Goal: Task Accomplishment & Management: Manage account settings

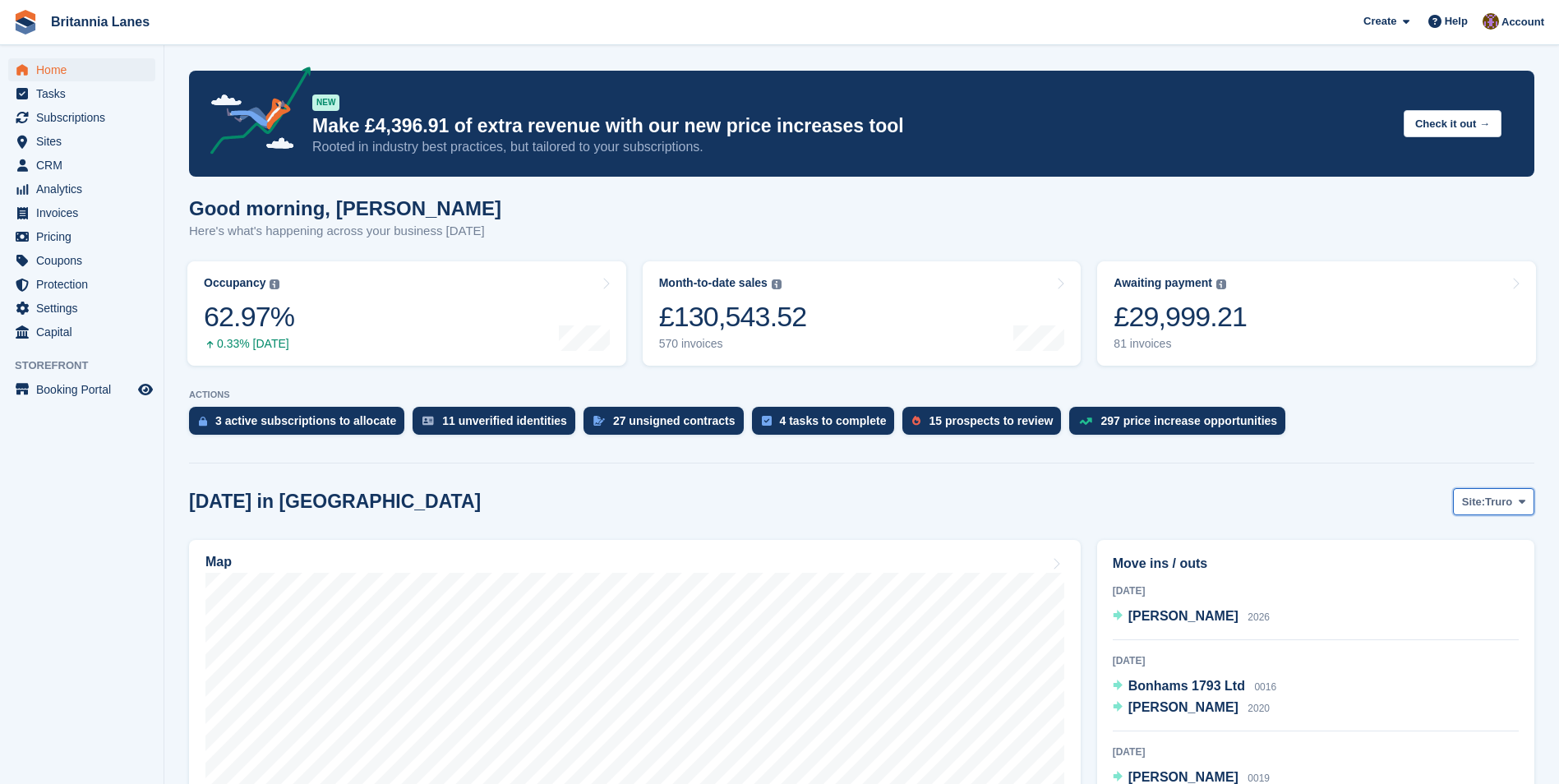
drag, startPoint x: 1505, startPoint y: 504, endPoint x: 1488, endPoint y: 483, distance: 27.0
click at [1505, 504] on span "Truro" at bounding box center [1498, 502] width 27 height 16
click at [1414, 601] on link "[GEOGRAPHIC_DATA]" at bounding box center [1453, 600] width 148 height 29
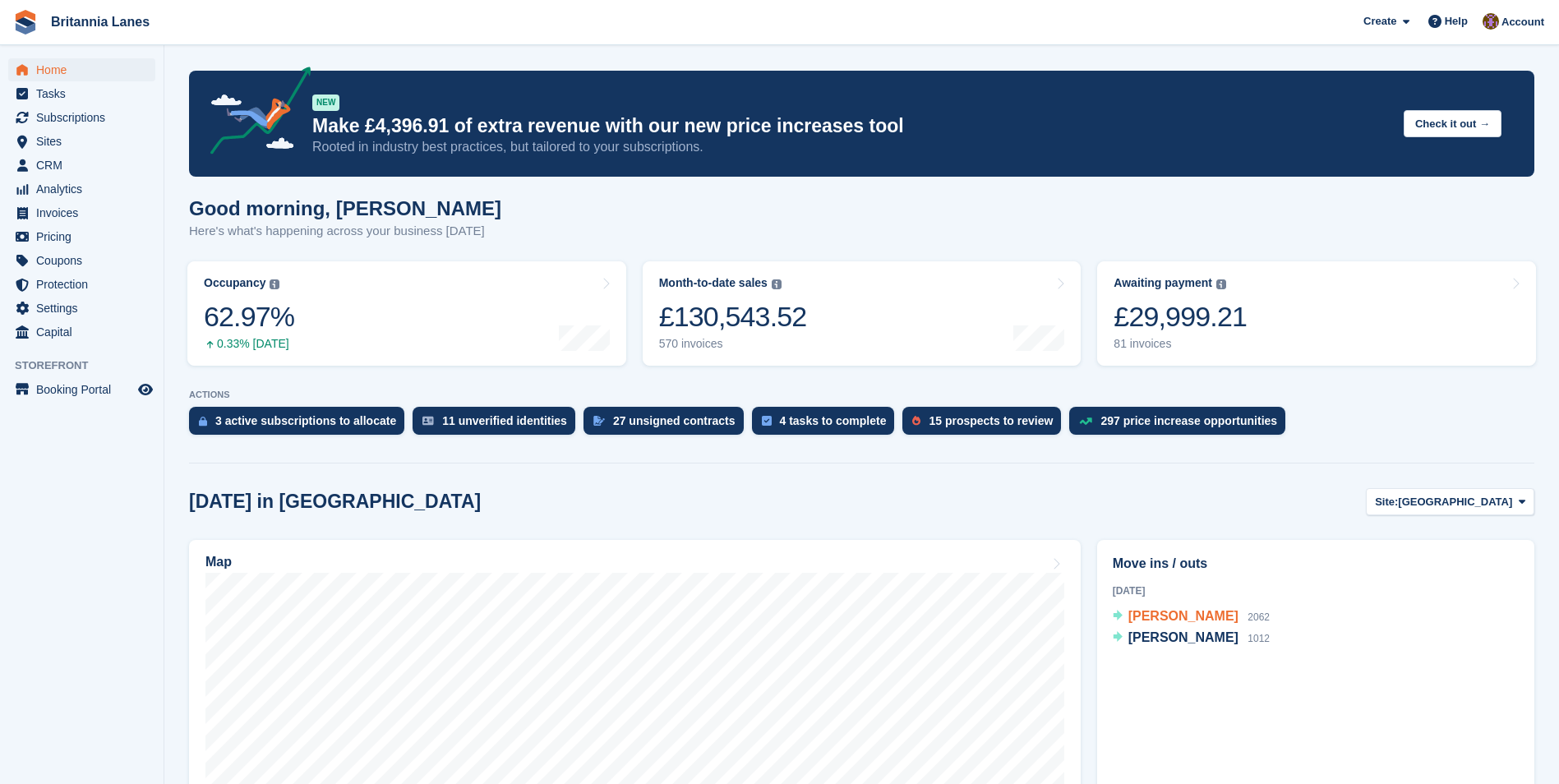
click at [1153, 615] on span "Felix Marten" at bounding box center [1184, 615] width 110 height 14
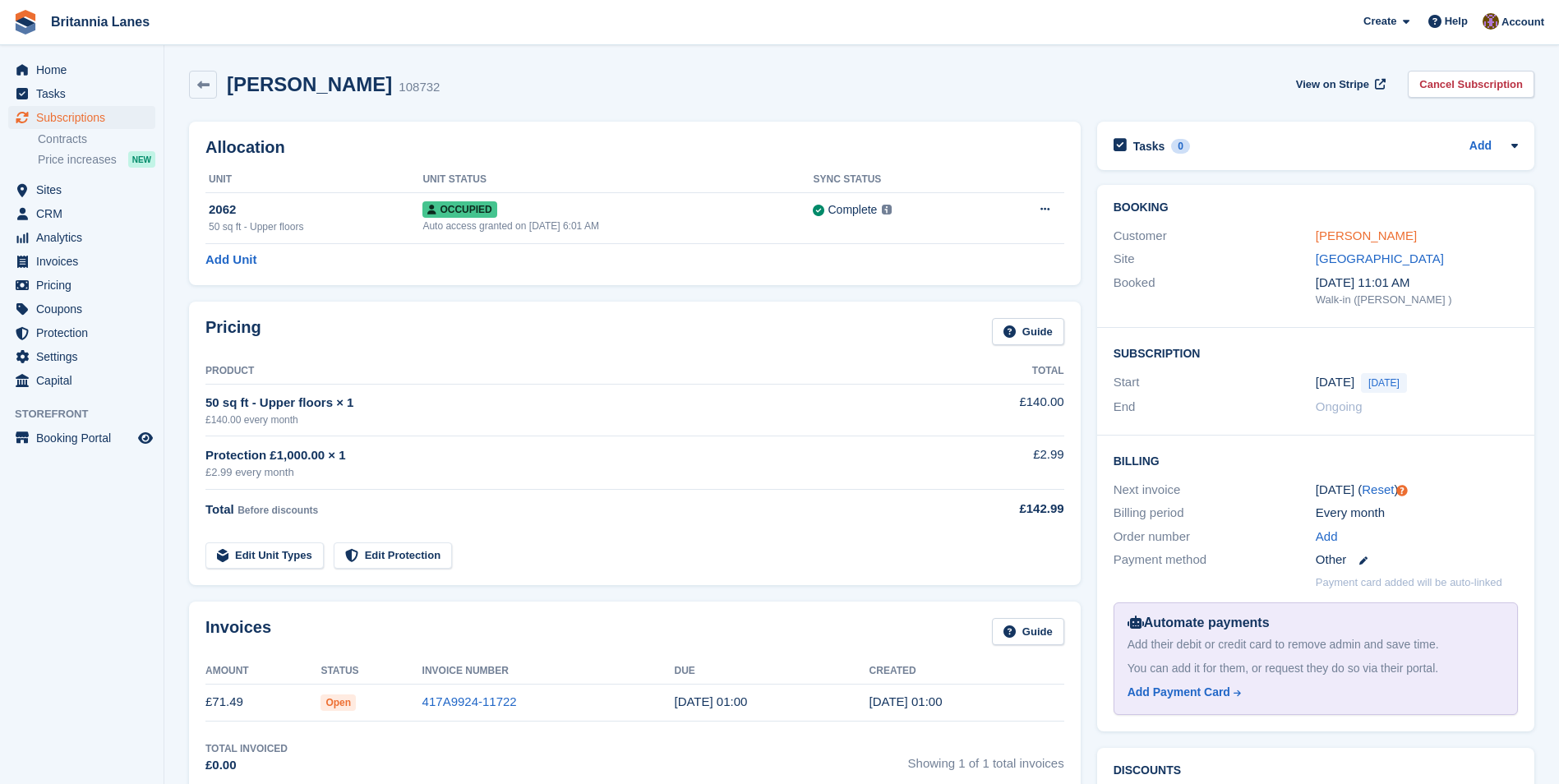
click at [1350, 234] on link "Felix Marten" at bounding box center [1365, 235] width 101 height 14
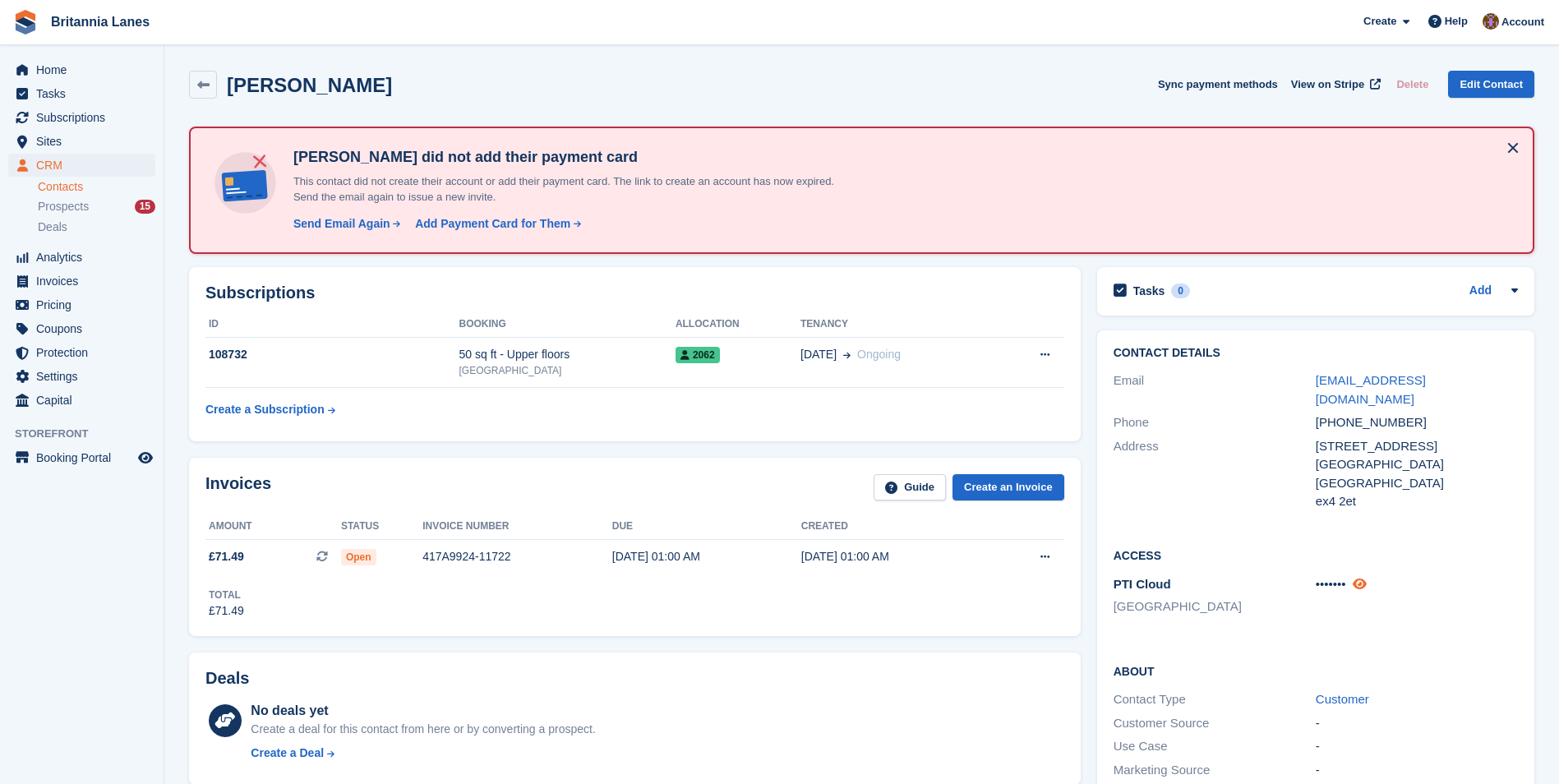
click at [1365, 577] on icon at bounding box center [1359, 583] width 14 height 12
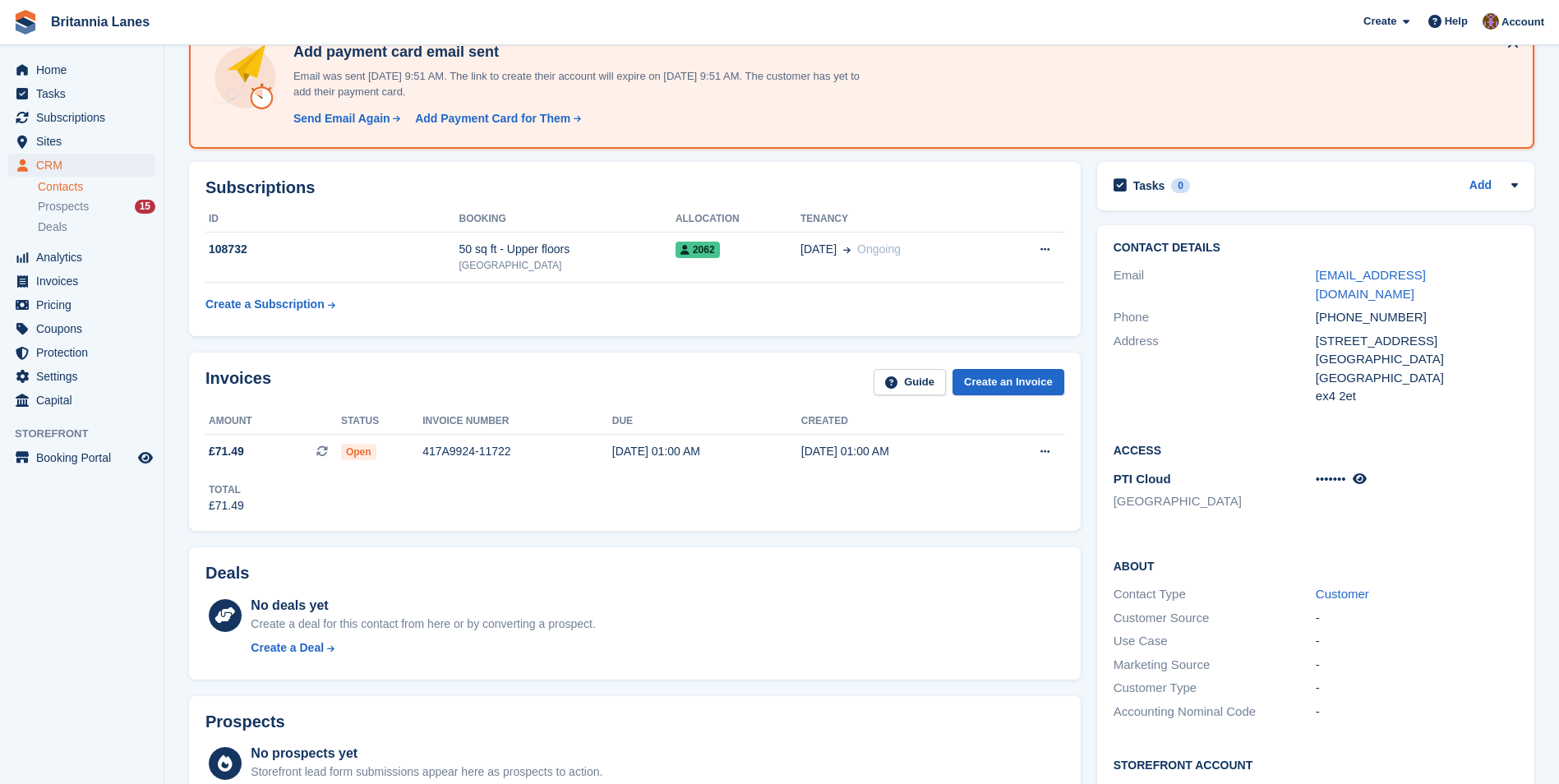
scroll to position [411, 0]
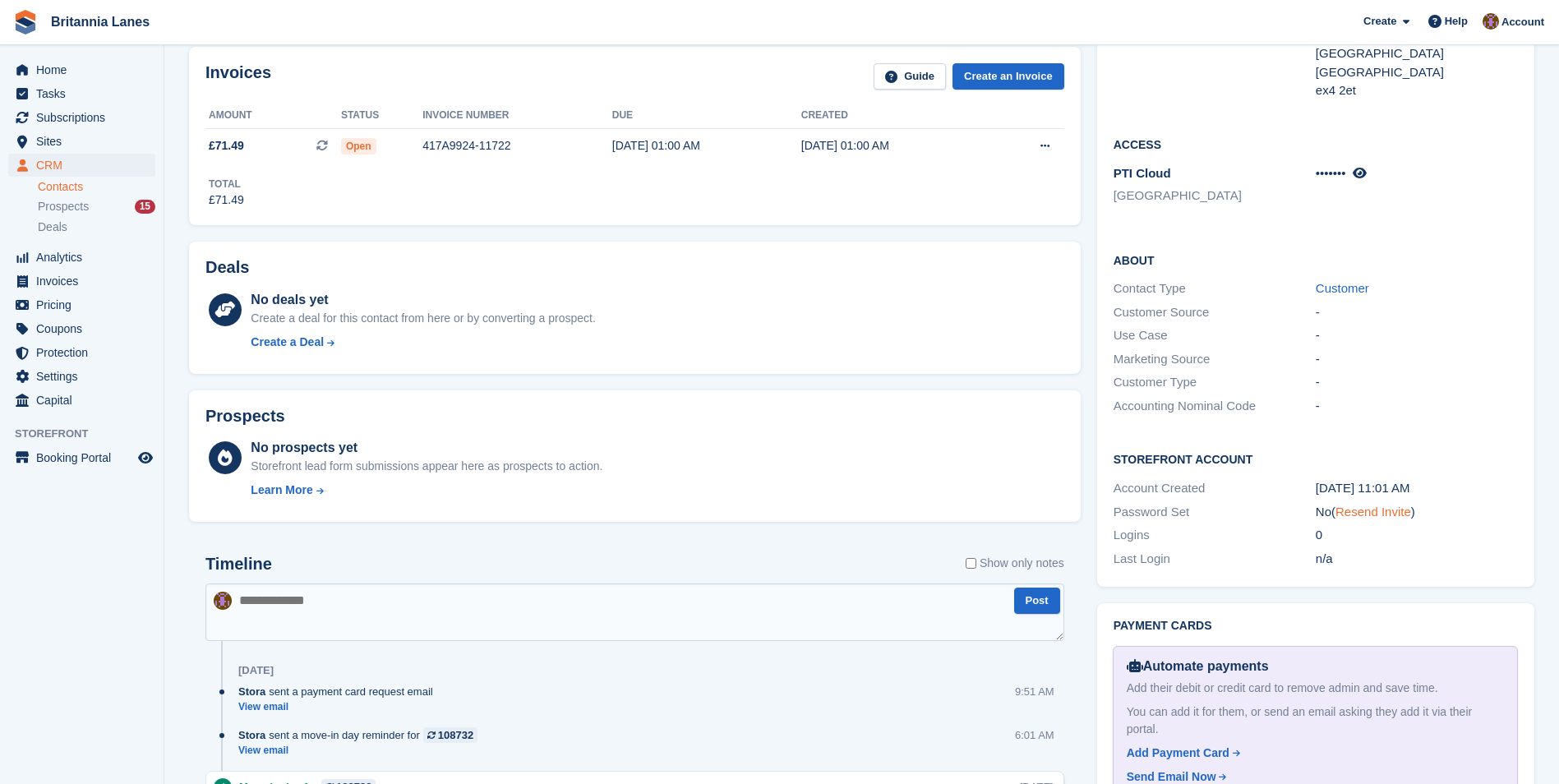
click at [1388, 504] on link "Resend Invite" at bounding box center [1373, 511] width 76 height 14
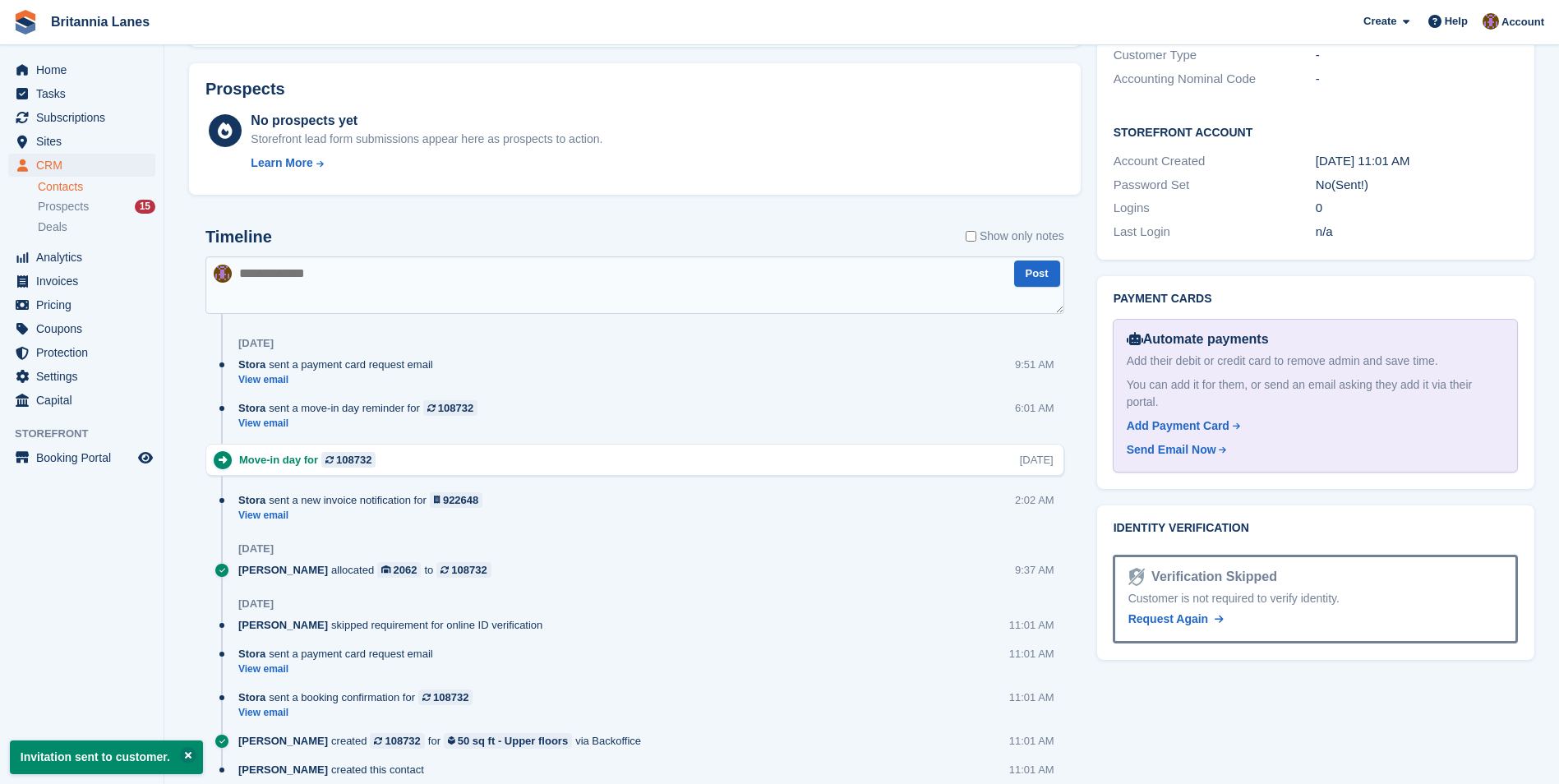
scroll to position [739, 0]
click at [1176, 610] on span "Request Again" at bounding box center [1169, 616] width 81 height 13
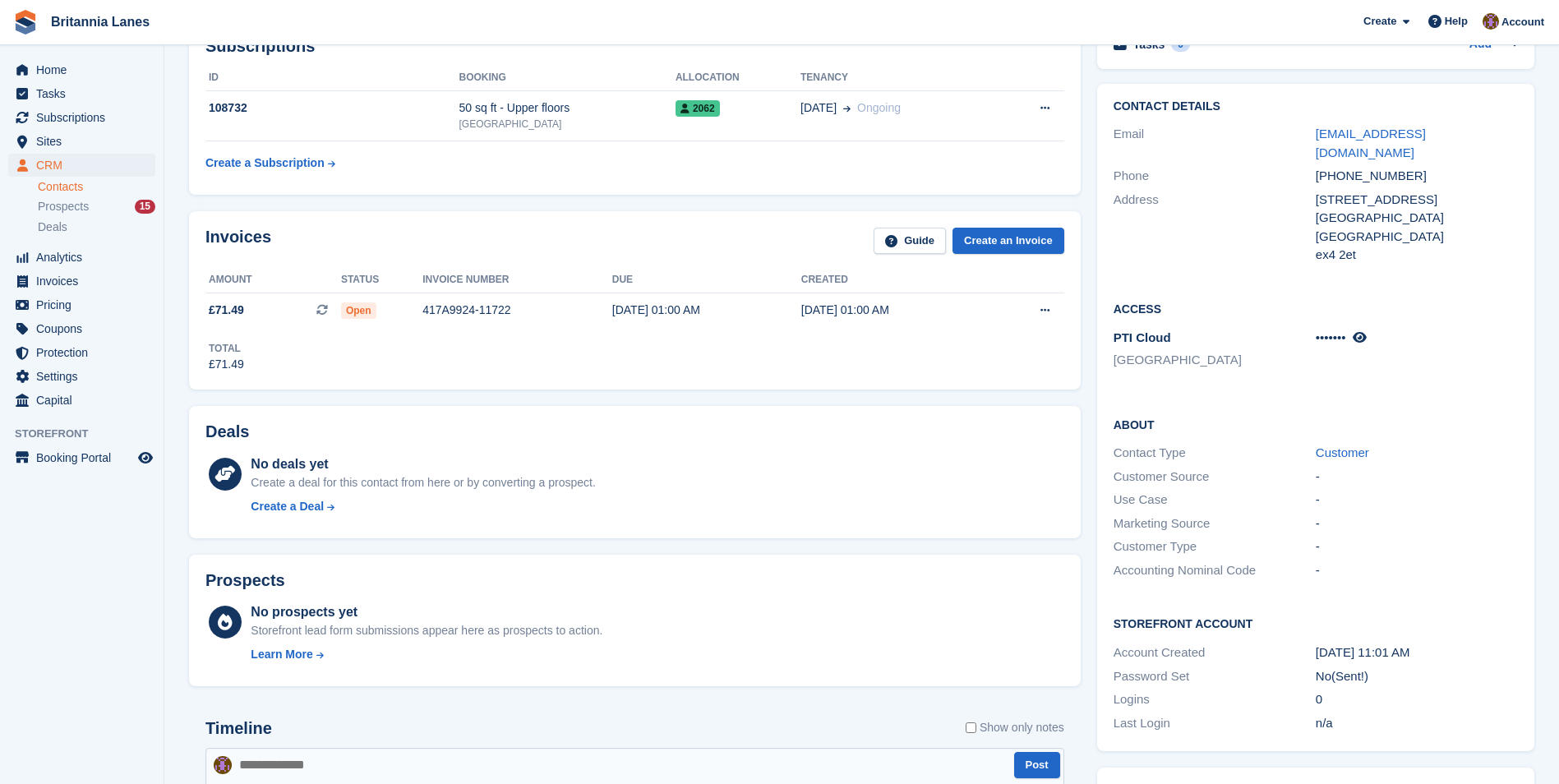
scroll to position [0, 0]
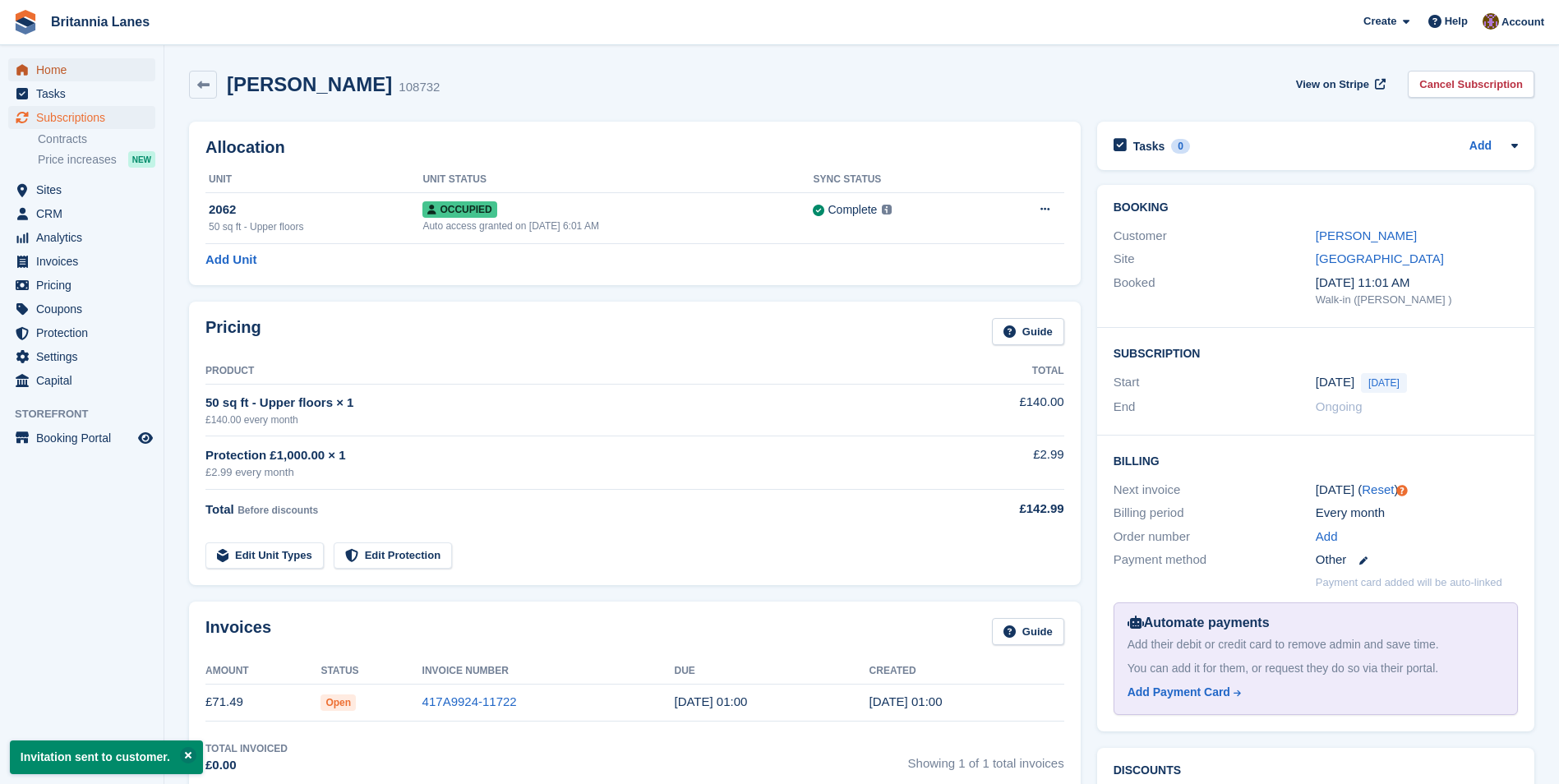
click at [46, 71] on span "Home" at bounding box center [85, 70] width 99 height 23
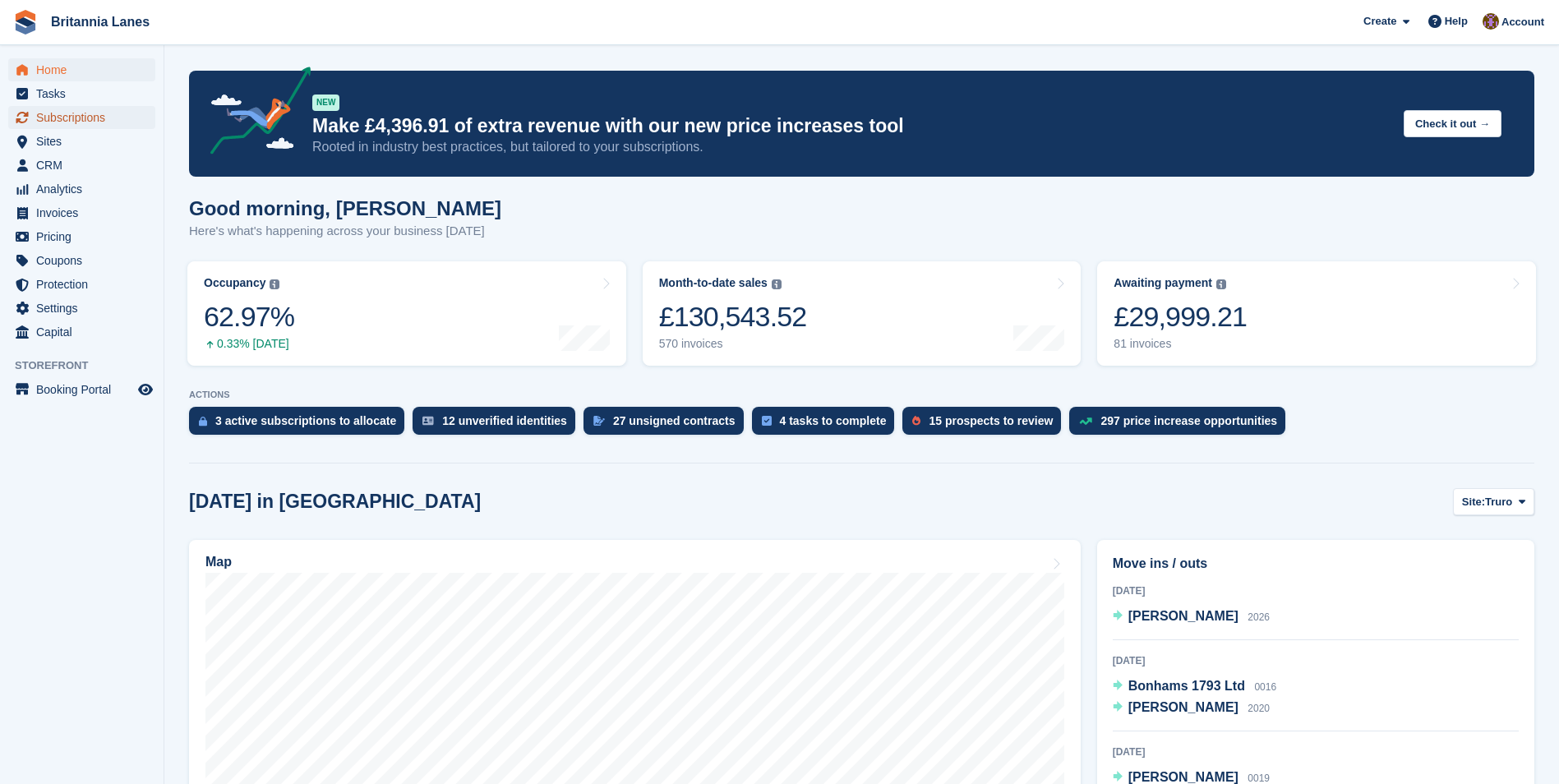
click at [57, 117] on span "Subscriptions" at bounding box center [85, 117] width 99 height 23
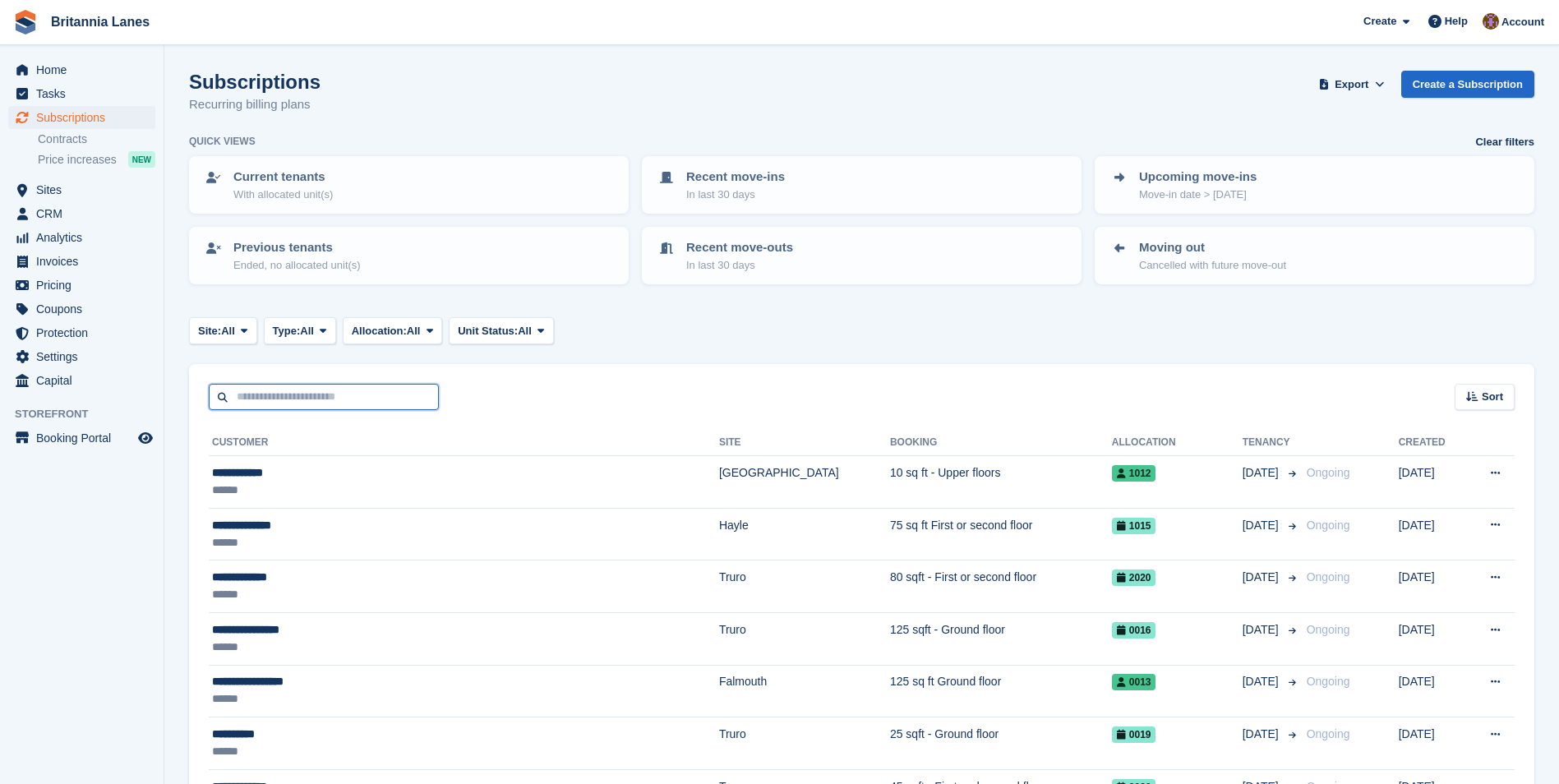
click at [279, 398] on input "text" at bounding box center [323, 397] width 230 height 27
type input "***"
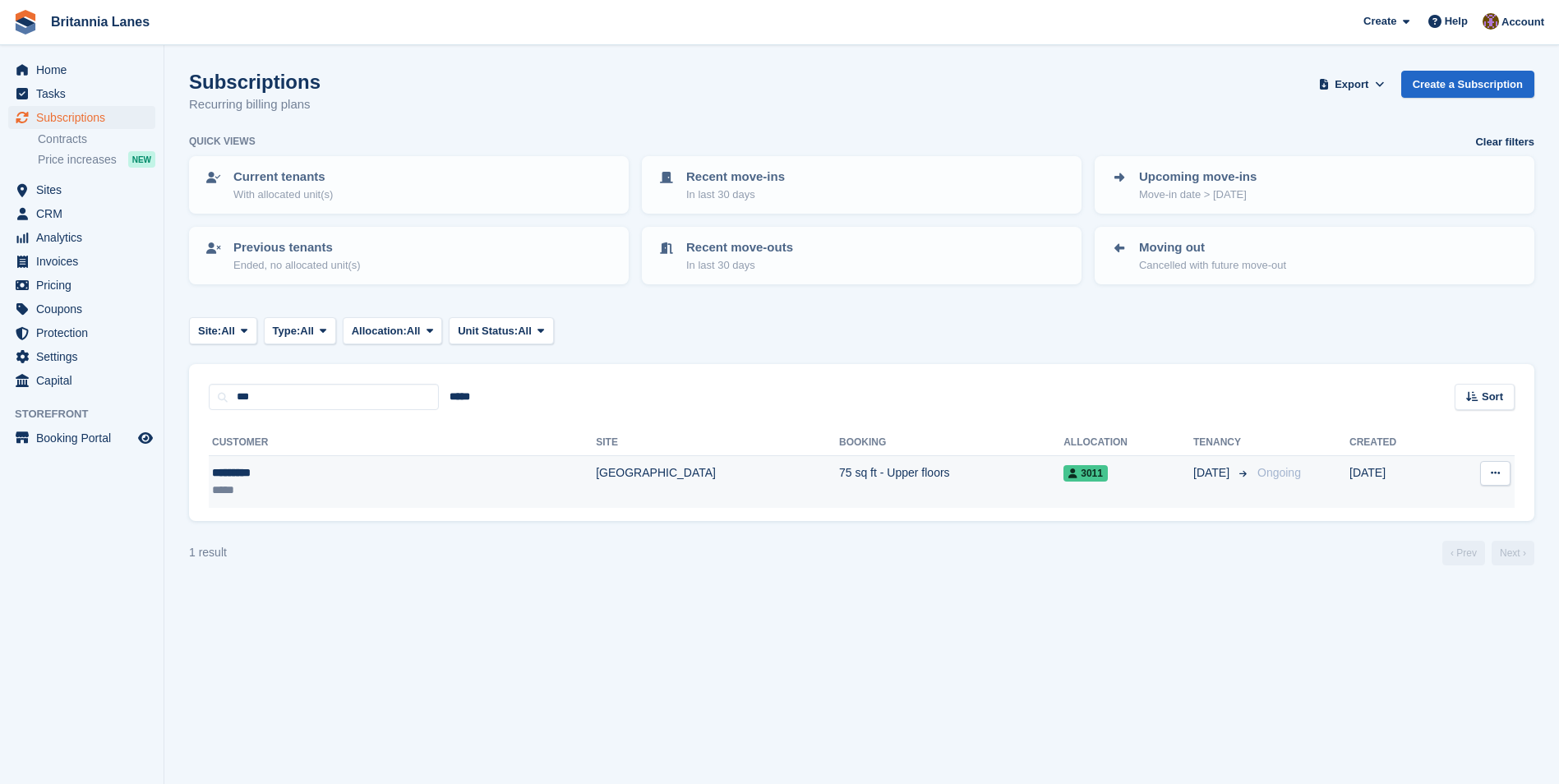
click at [319, 479] on div "*********" at bounding box center [306, 472] width 188 height 17
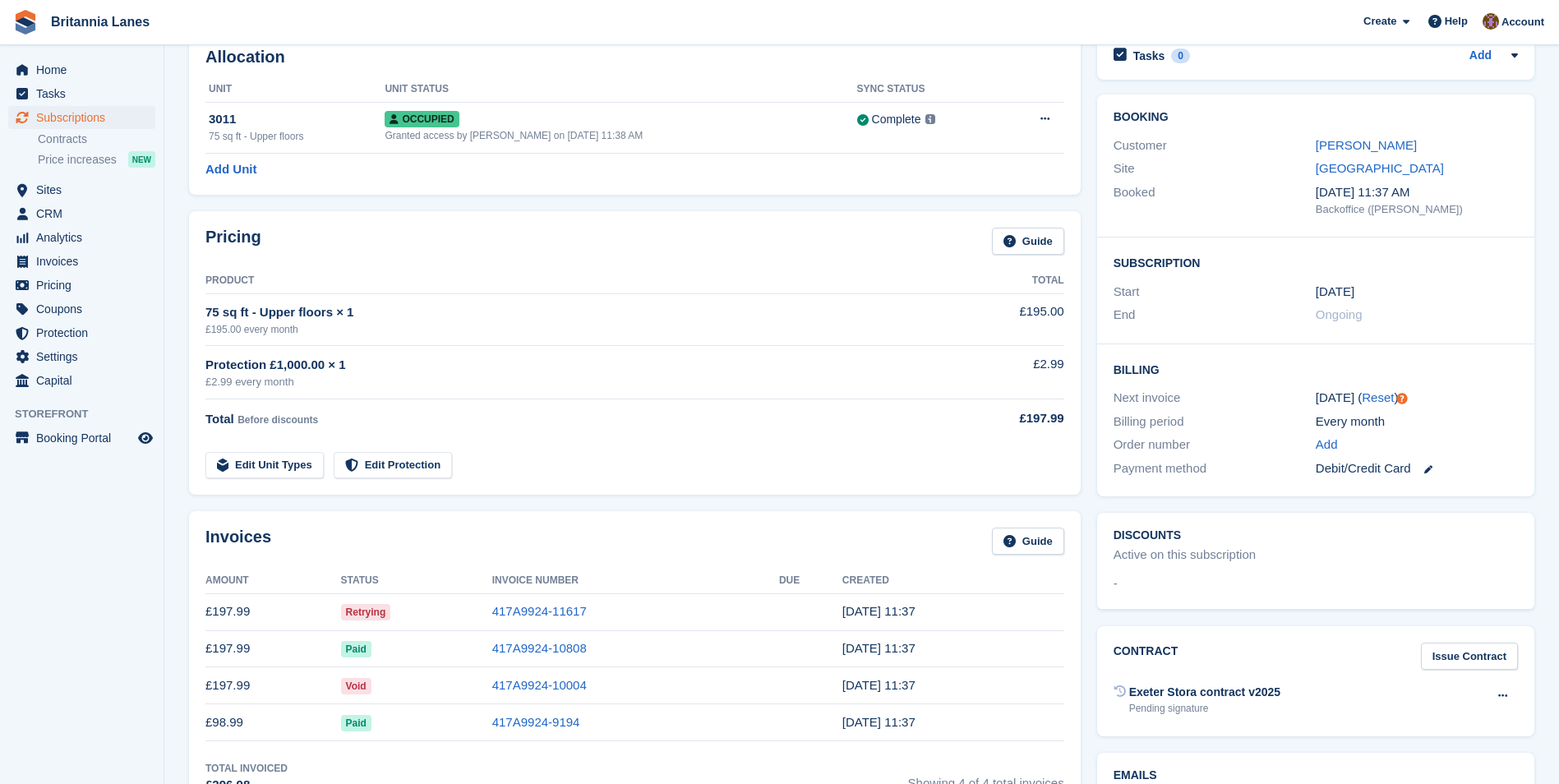
scroll to position [82, 0]
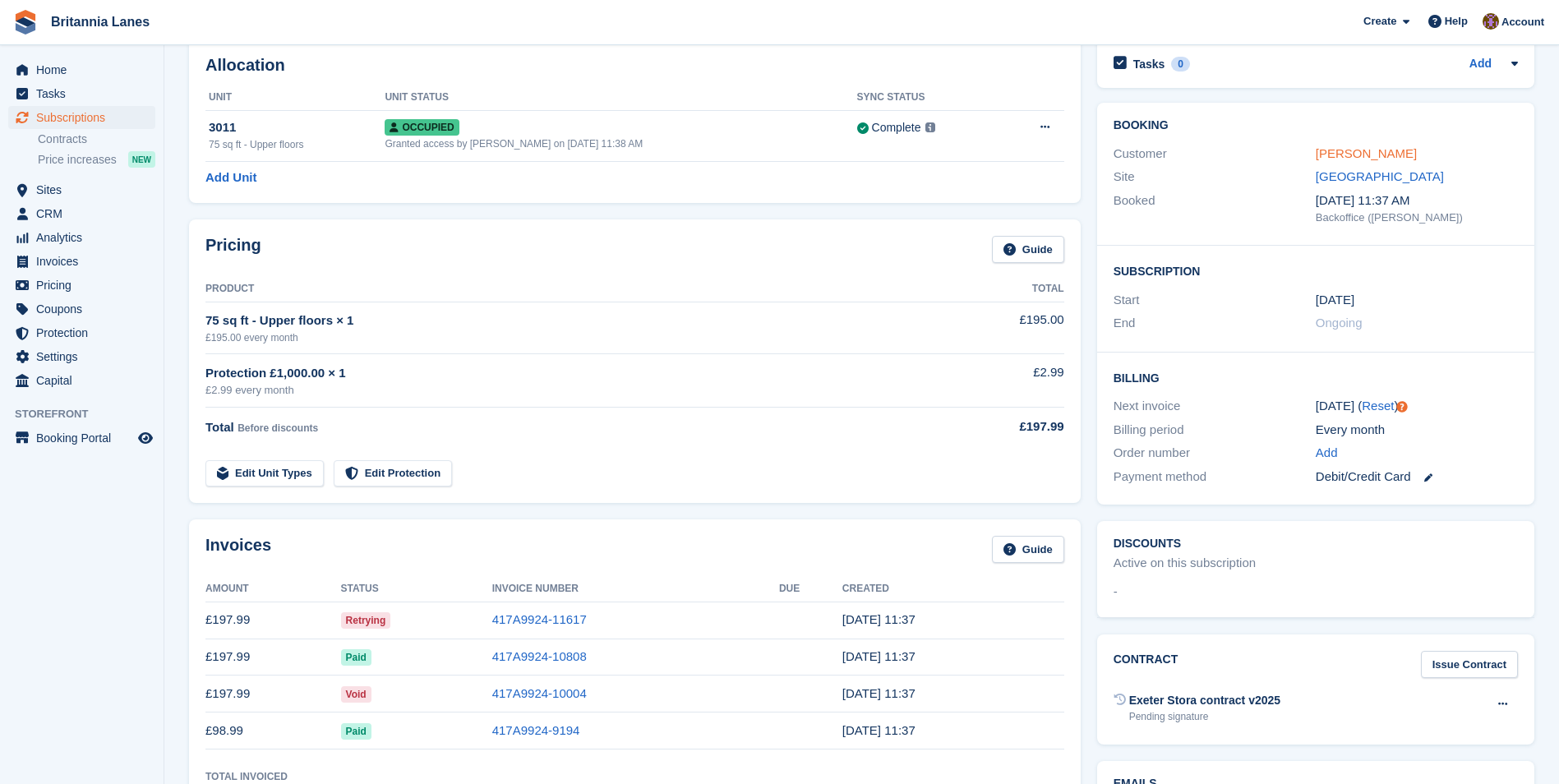
click at [1353, 148] on link "Karen Bye" at bounding box center [1365, 153] width 101 height 14
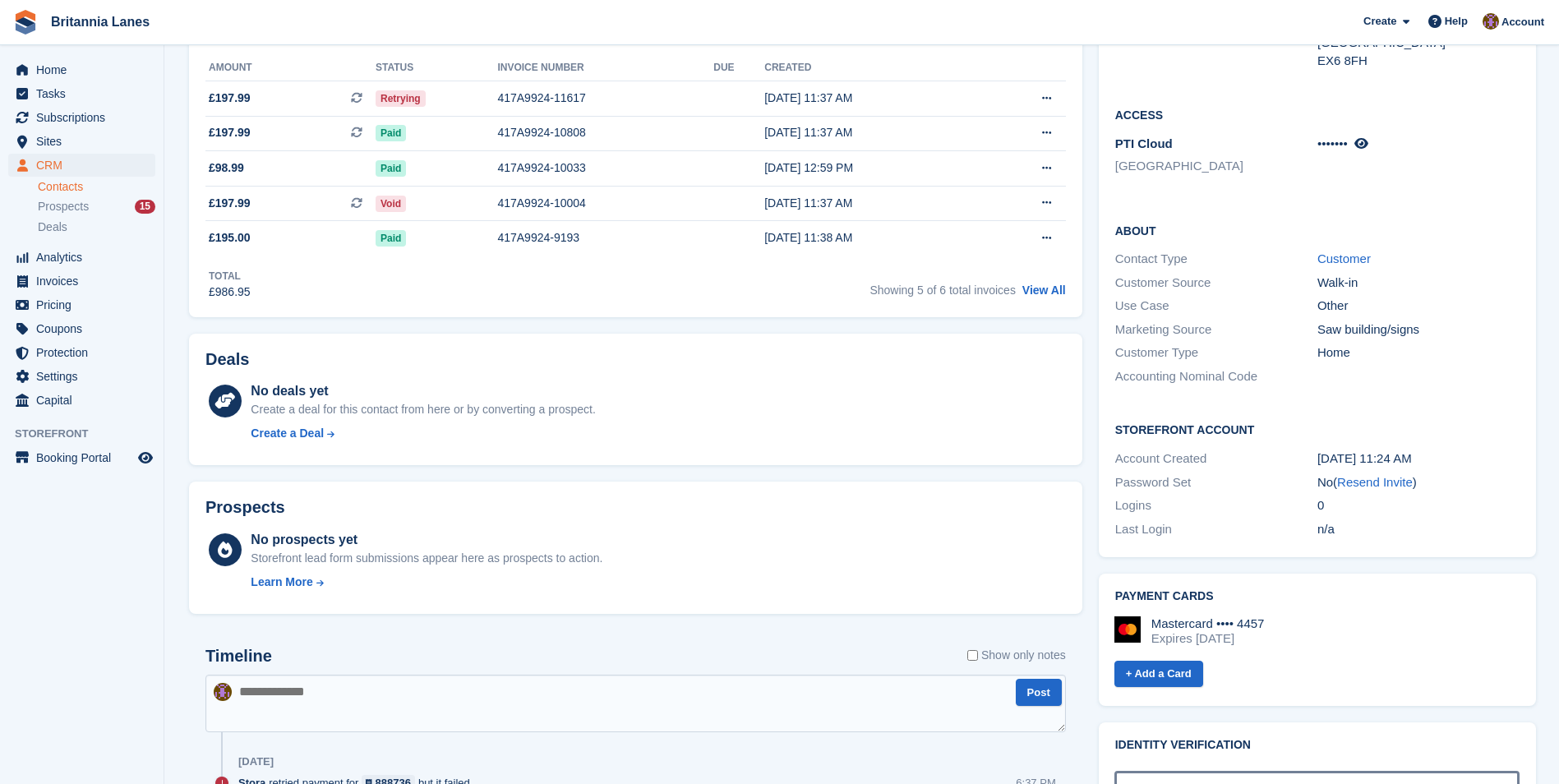
scroll to position [493, 0]
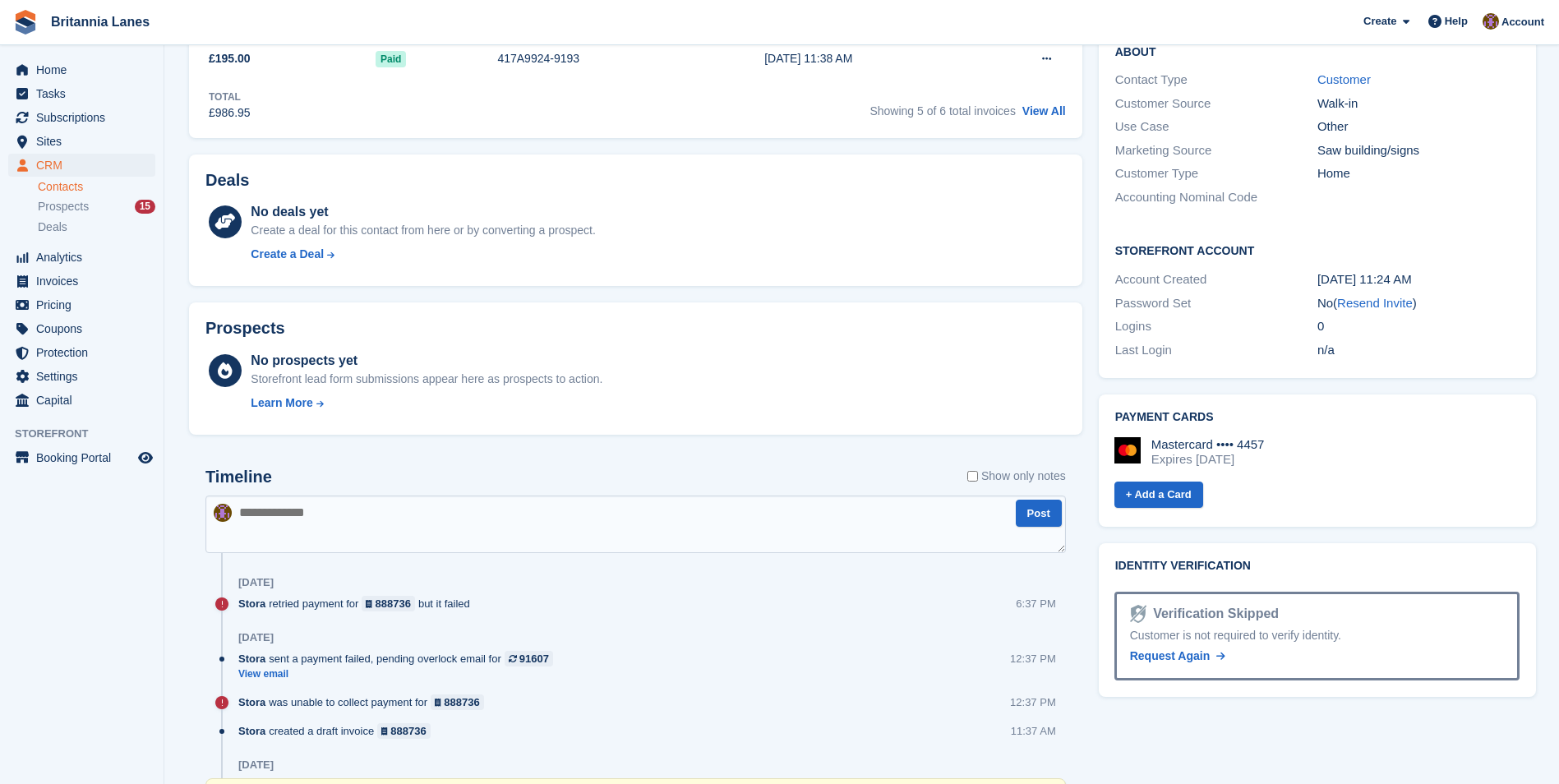
click at [1131, 437] on img at bounding box center [1127, 450] width 27 height 27
click at [1177, 481] on link "+ Add a Card" at bounding box center [1158, 494] width 89 height 27
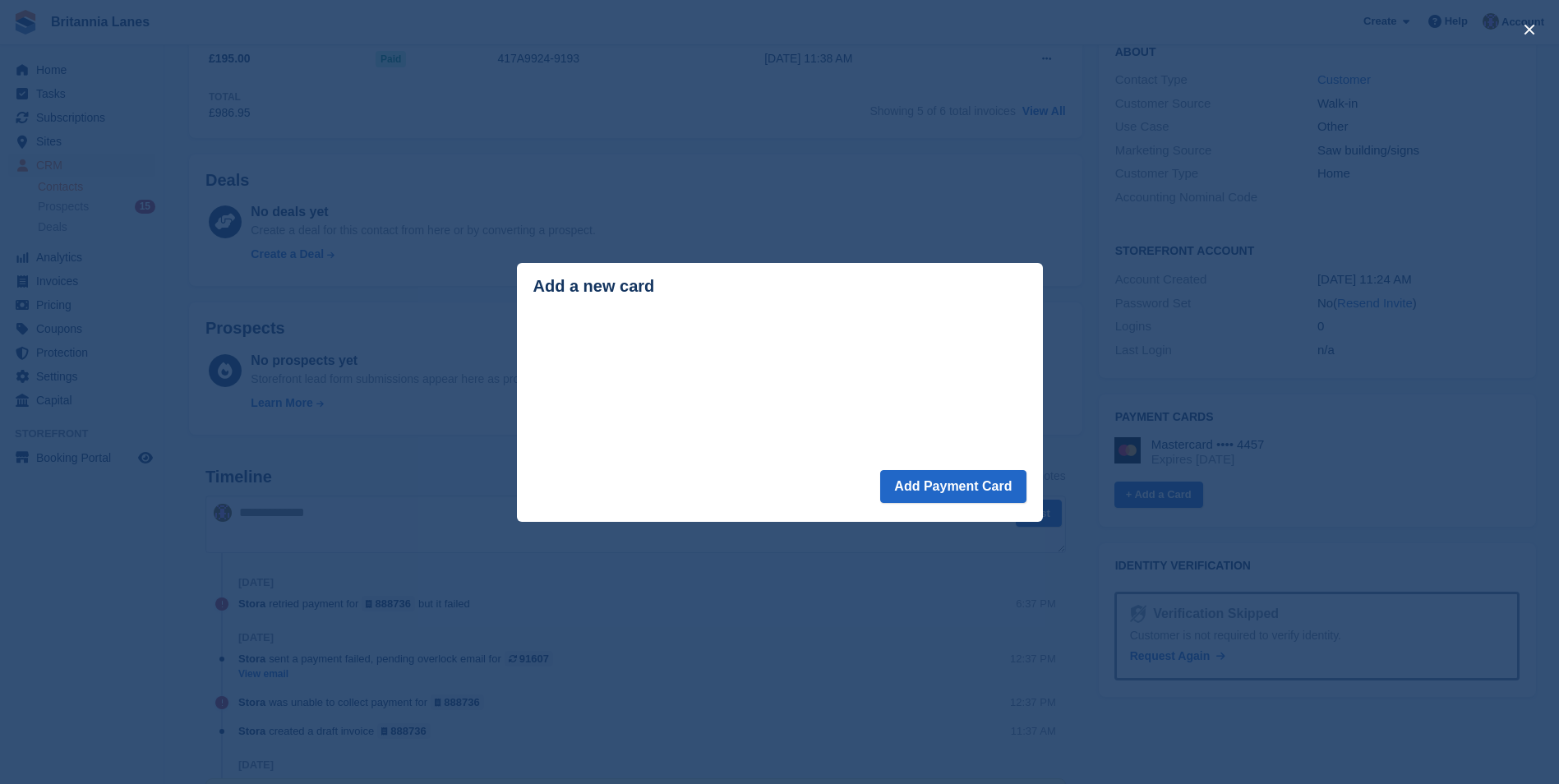
click at [814, 585] on div "close" at bounding box center [779, 392] width 1559 height 784
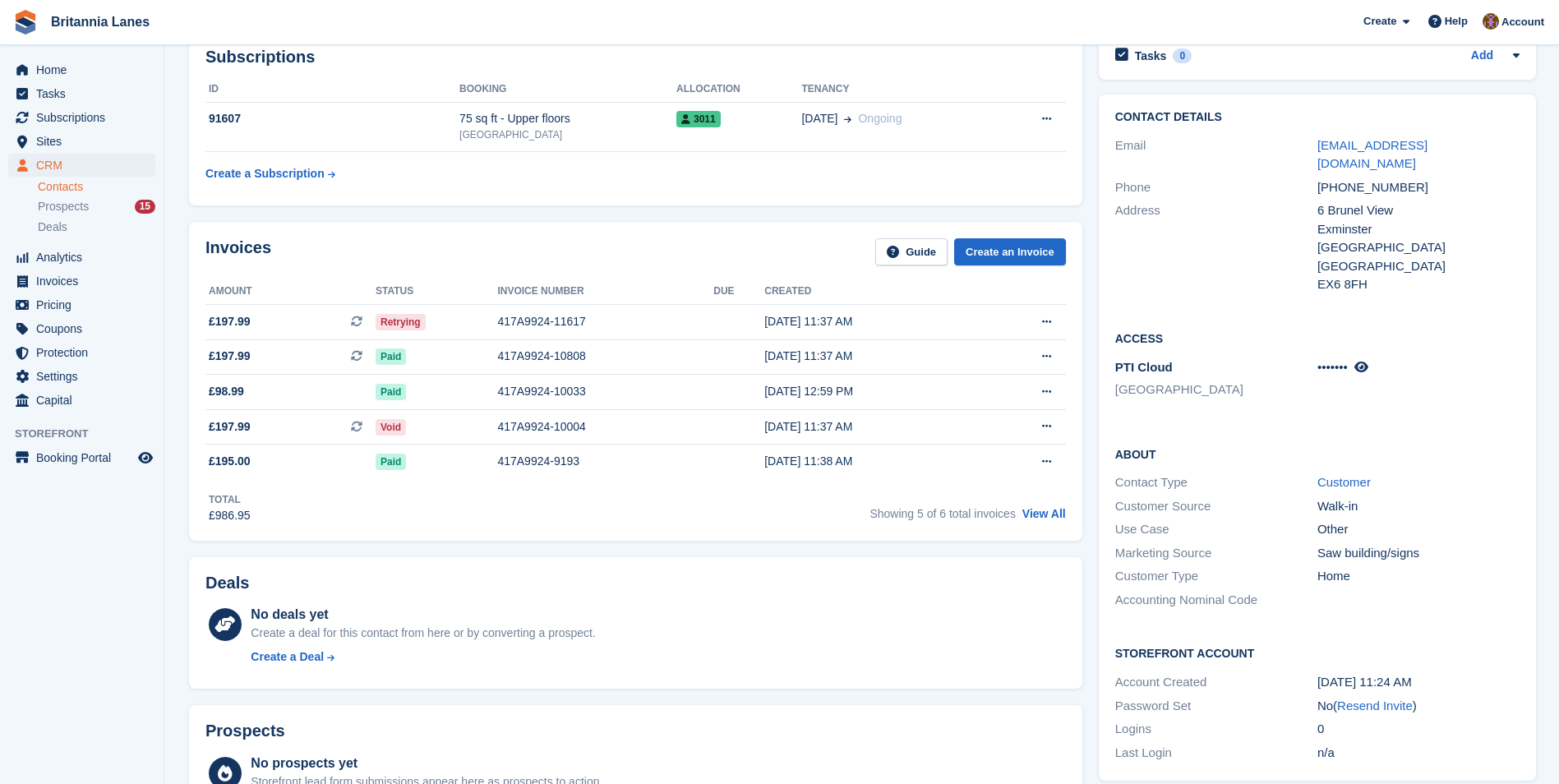
scroll to position [0, 0]
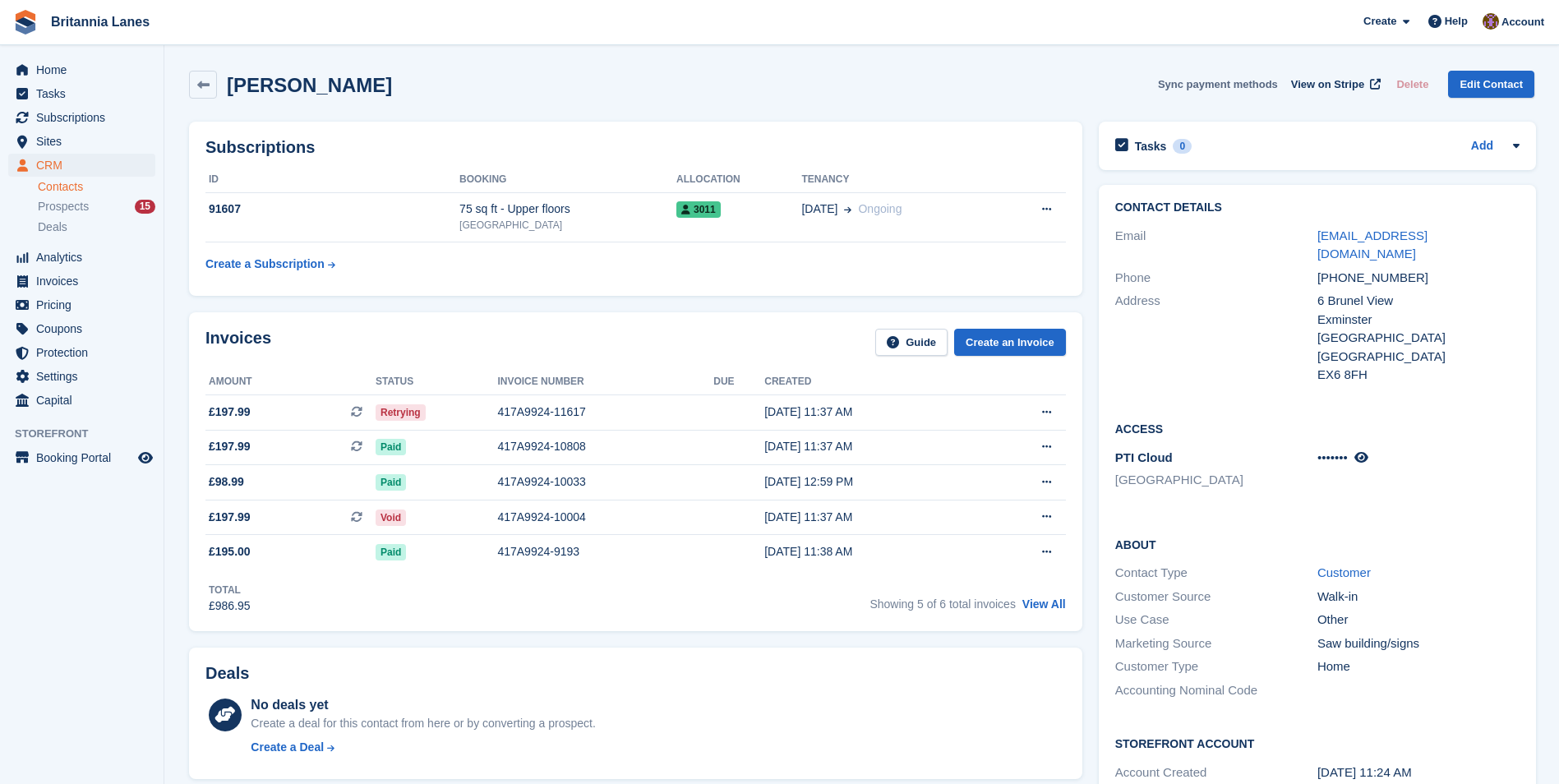
click at [1243, 89] on button "Sync payment methods" at bounding box center [1217, 83] width 120 height 27
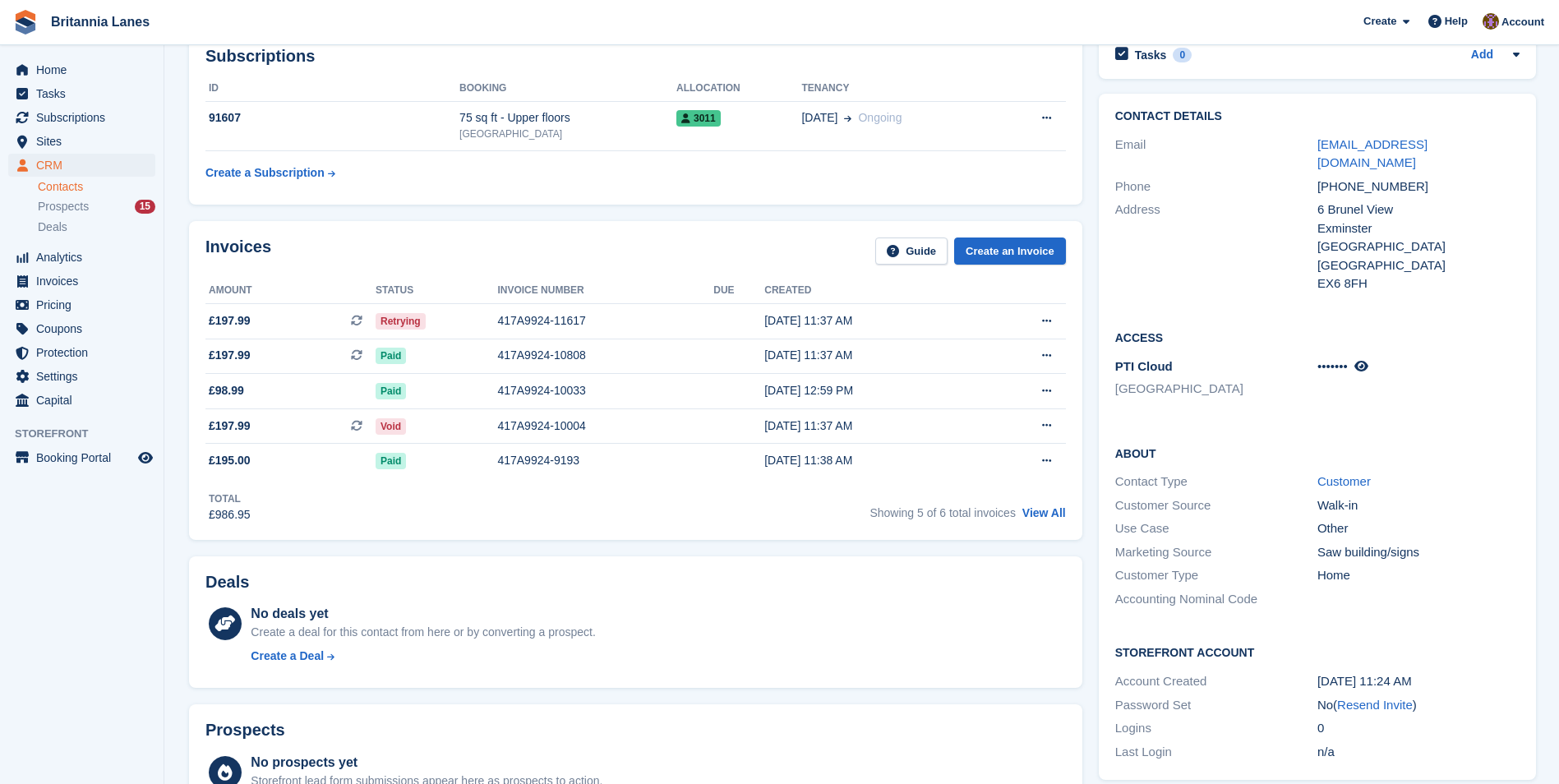
scroll to position [329, 0]
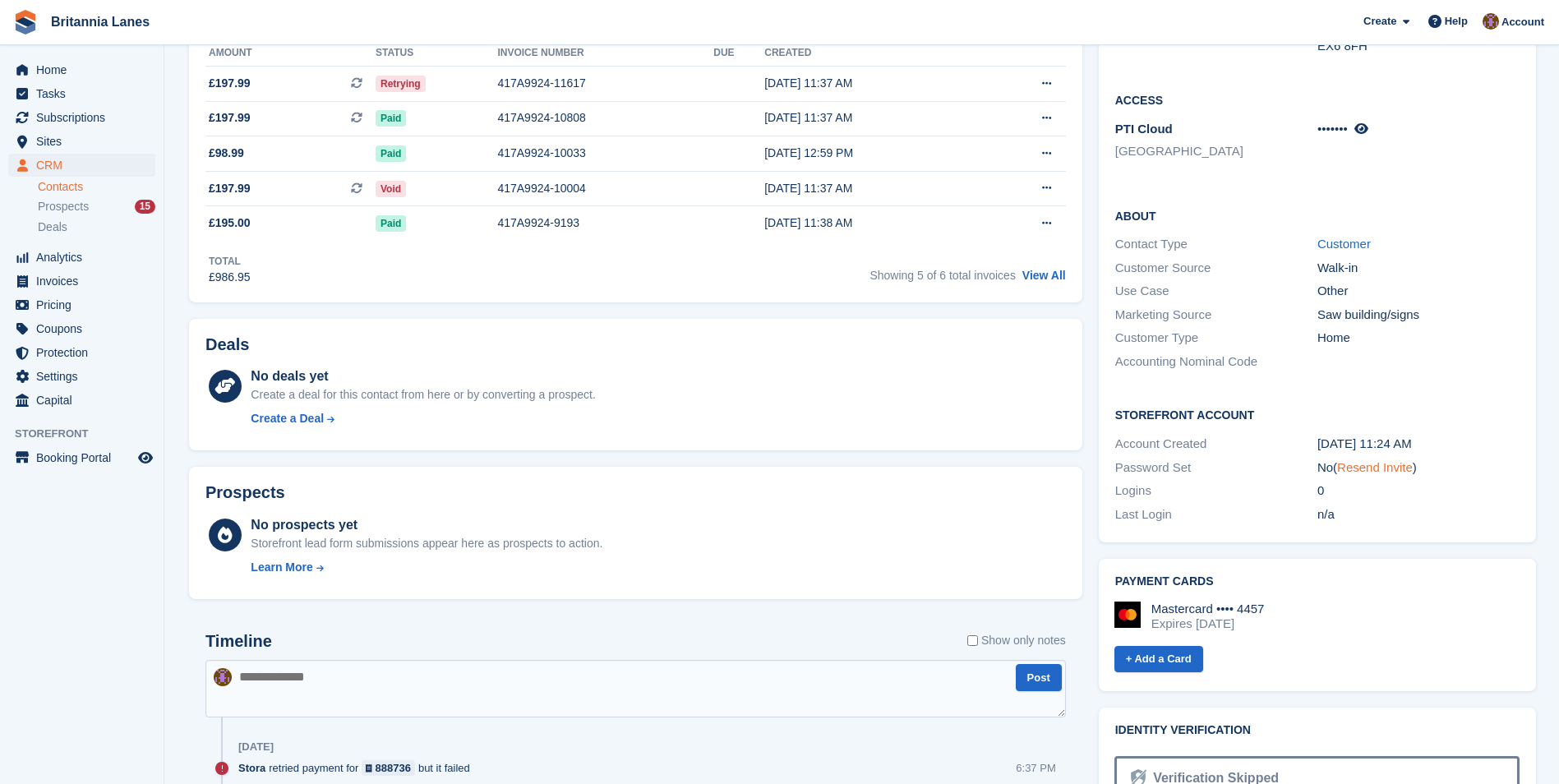
click at [1382, 460] on link "Resend Invite" at bounding box center [1375, 467] width 76 height 14
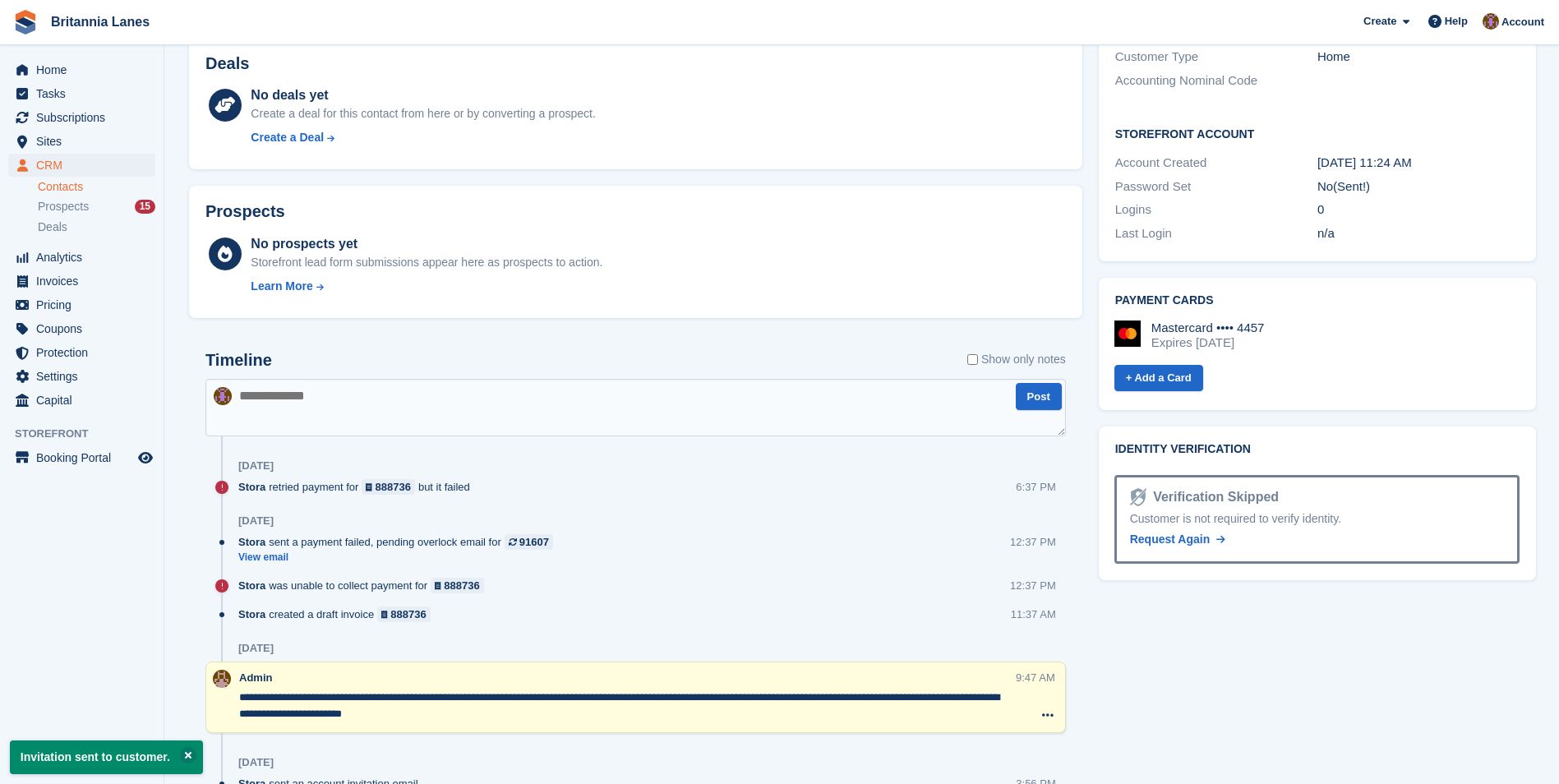
scroll to position [657, 0]
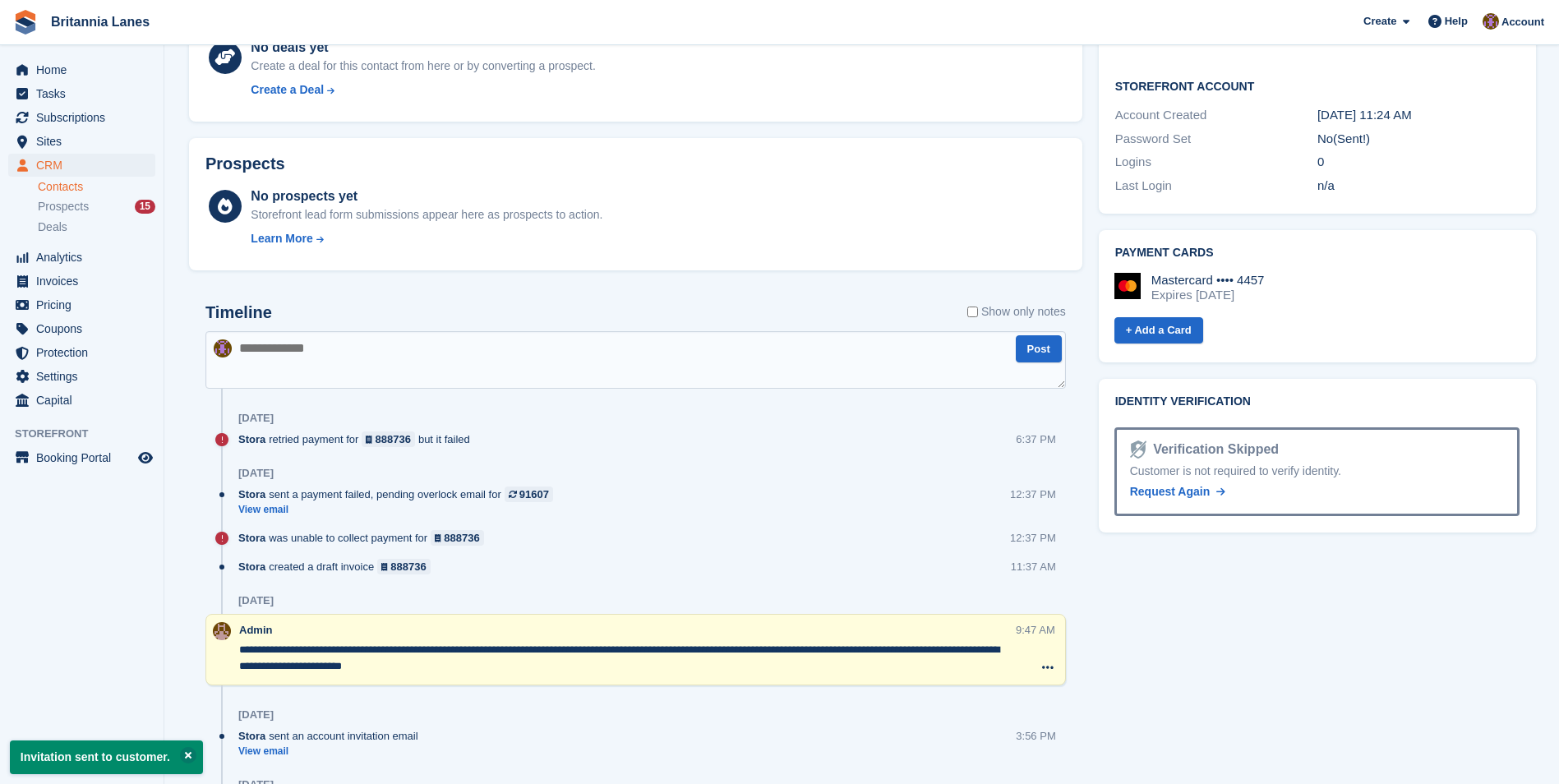
click at [1115, 273] on img at bounding box center [1127, 286] width 27 height 27
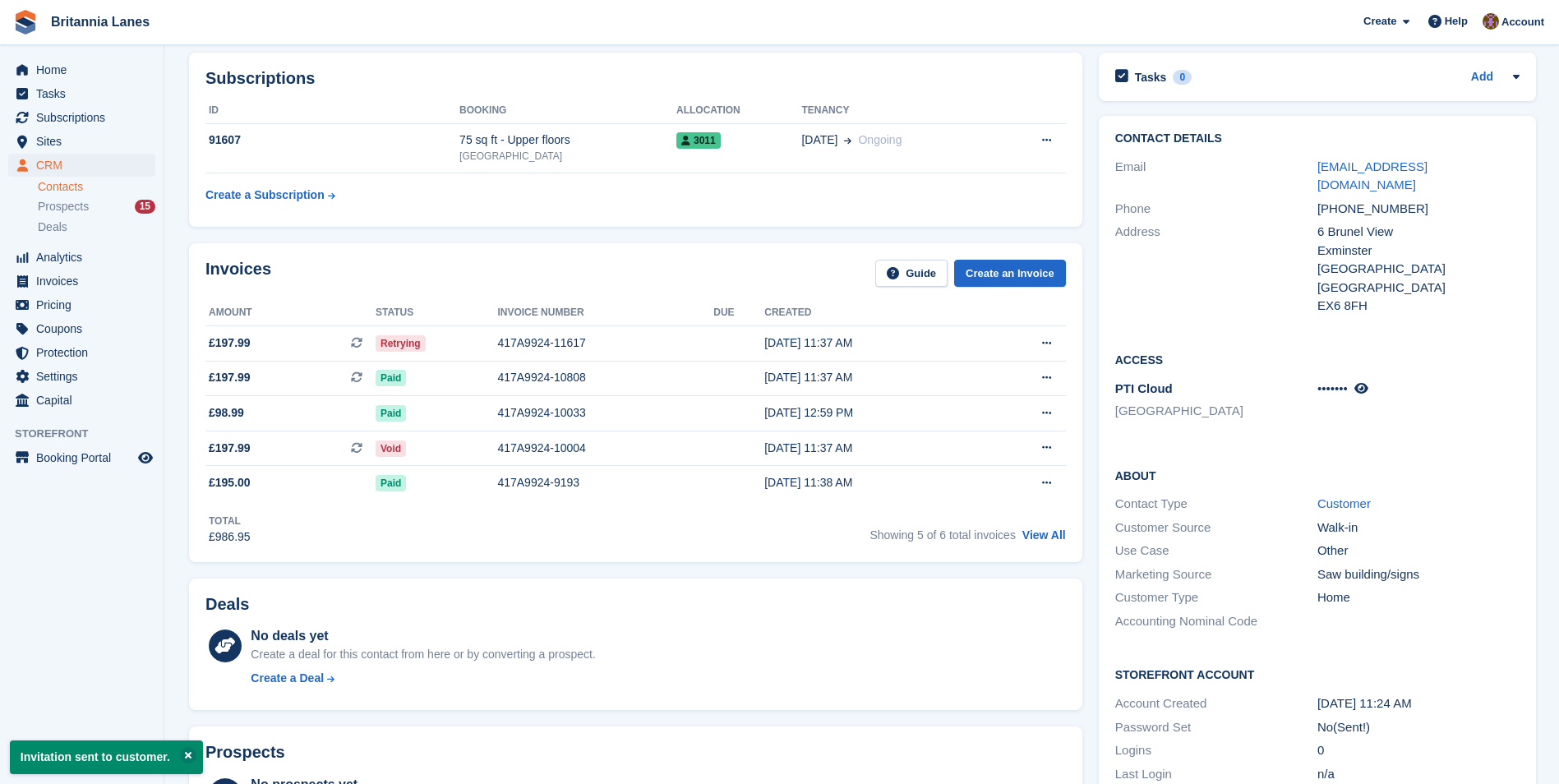
scroll to position [0, 0]
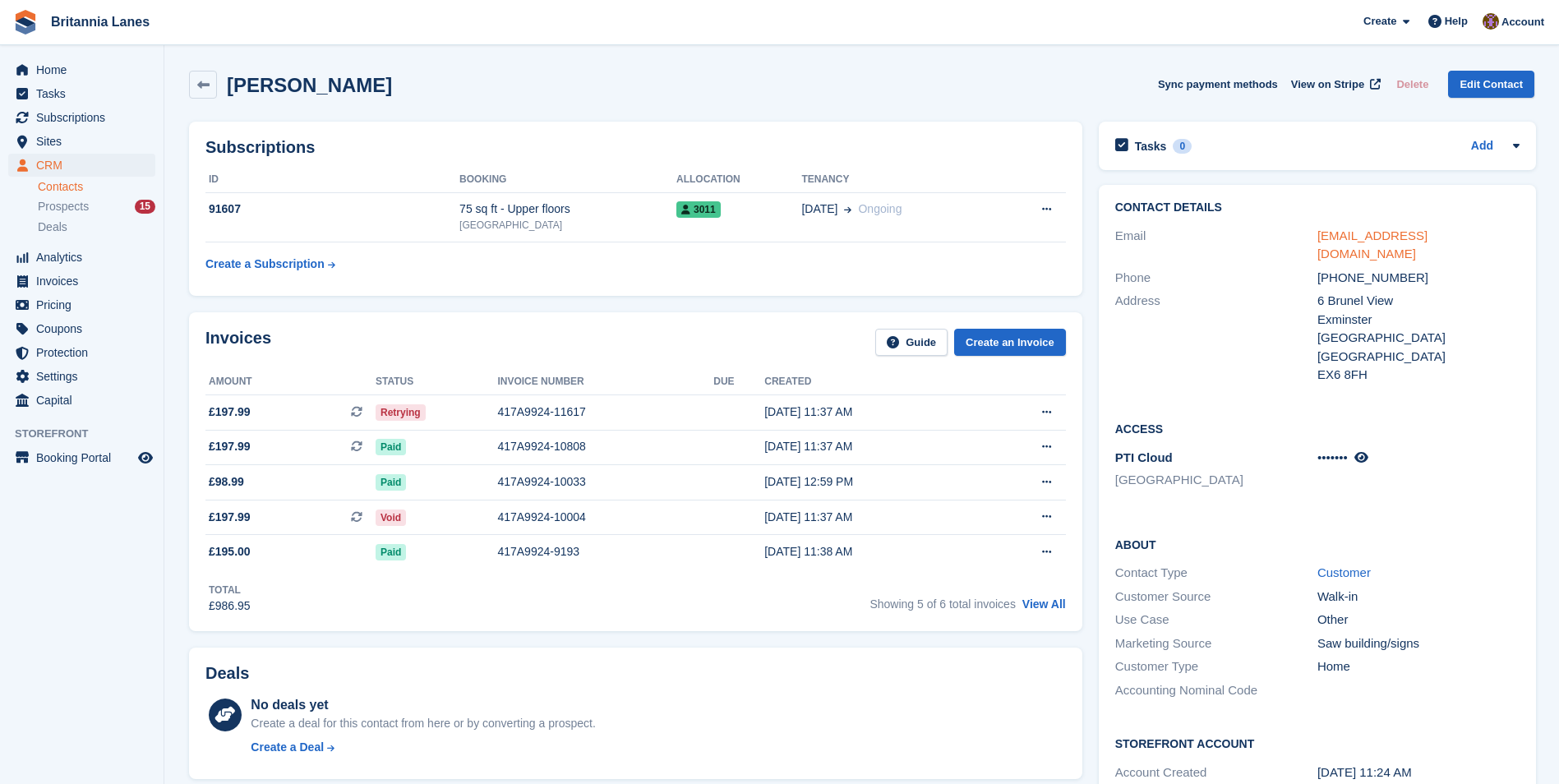
click at [1405, 237] on link "[EMAIL_ADDRESS][DOMAIN_NAME]" at bounding box center [1372, 244] width 110 height 33
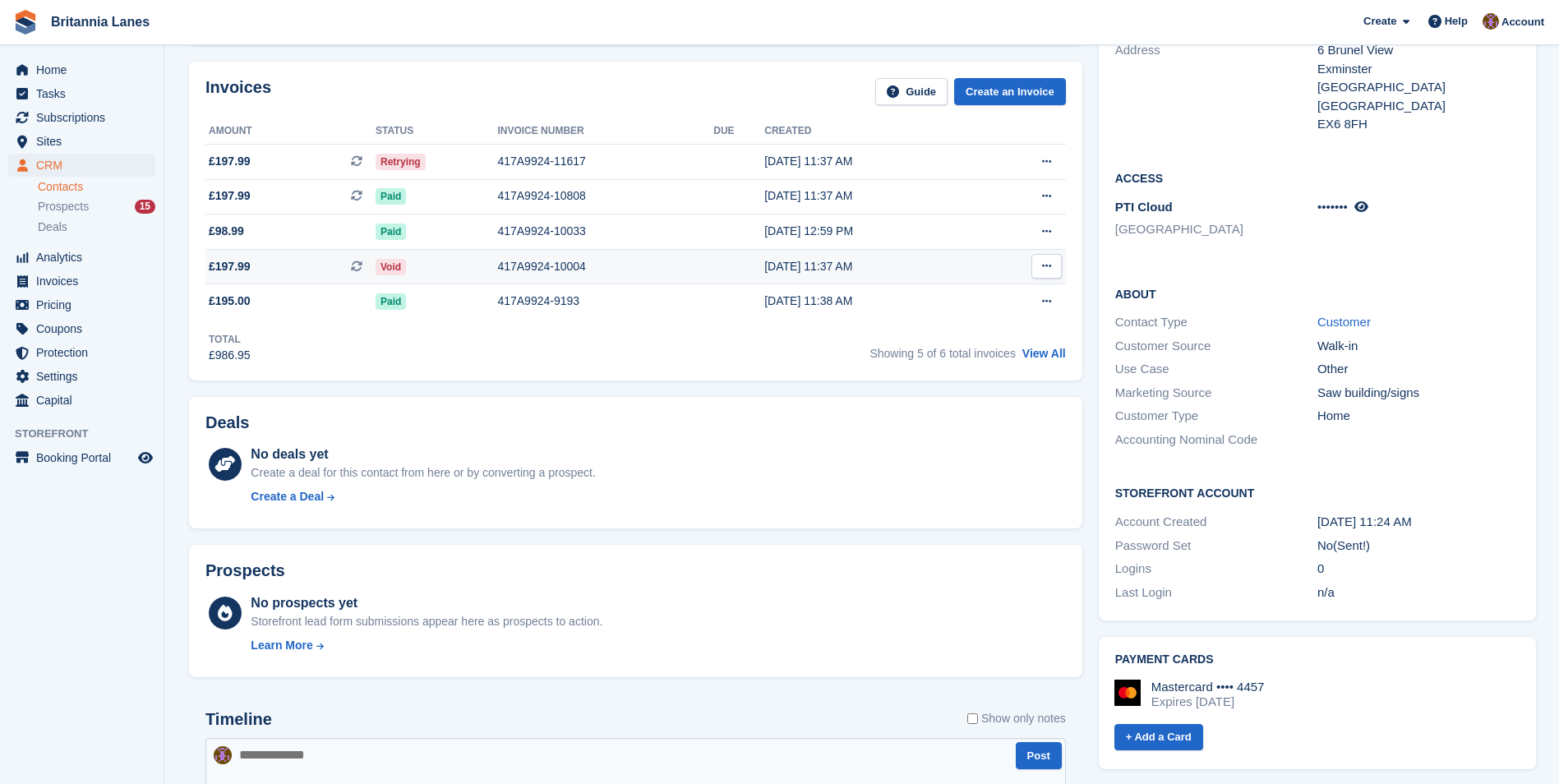
scroll to position [164, 0]
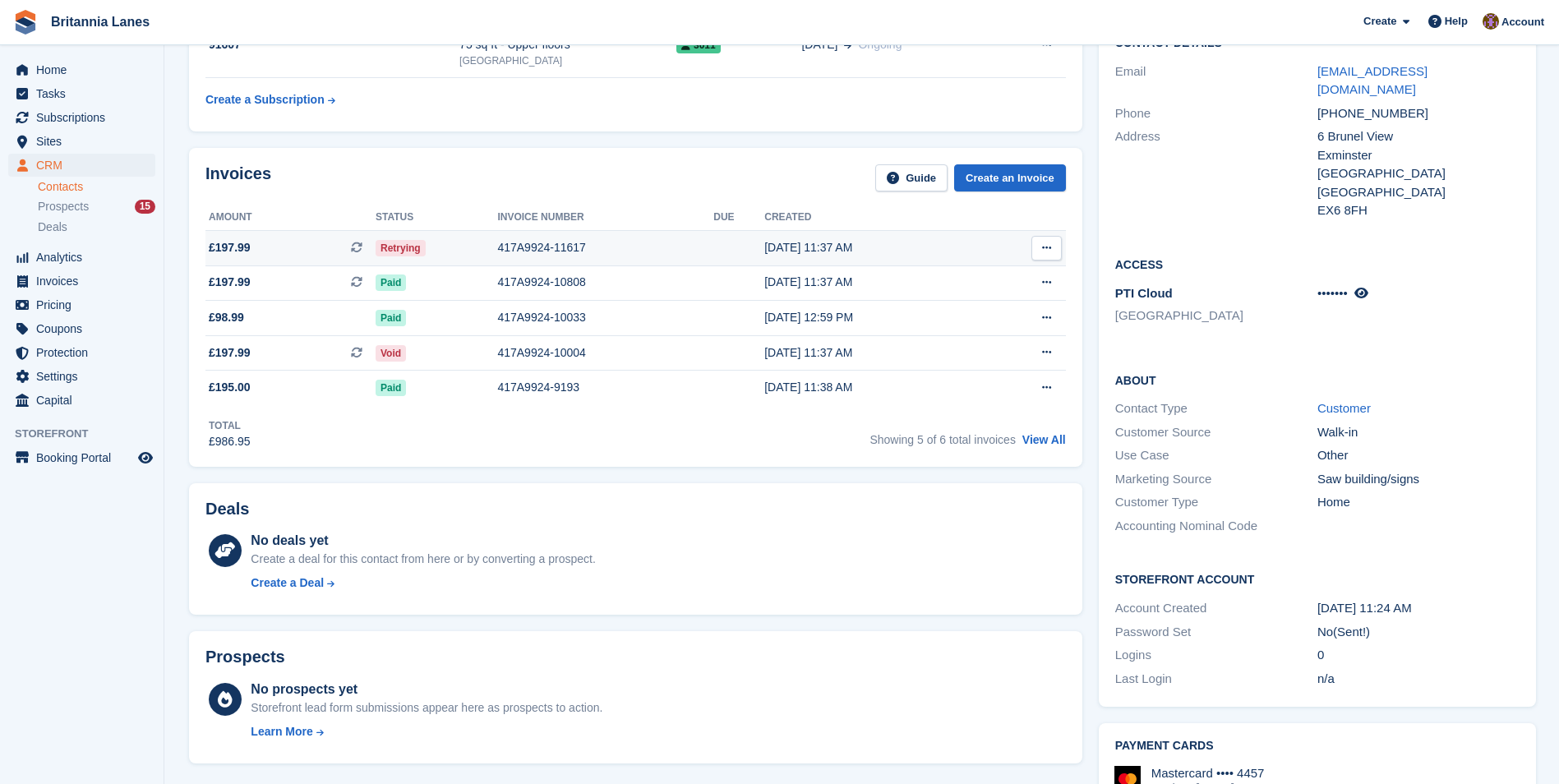
click at [523, 246] on div "417A9924-11617" at bounding box center [604, 248] width 216 height 17
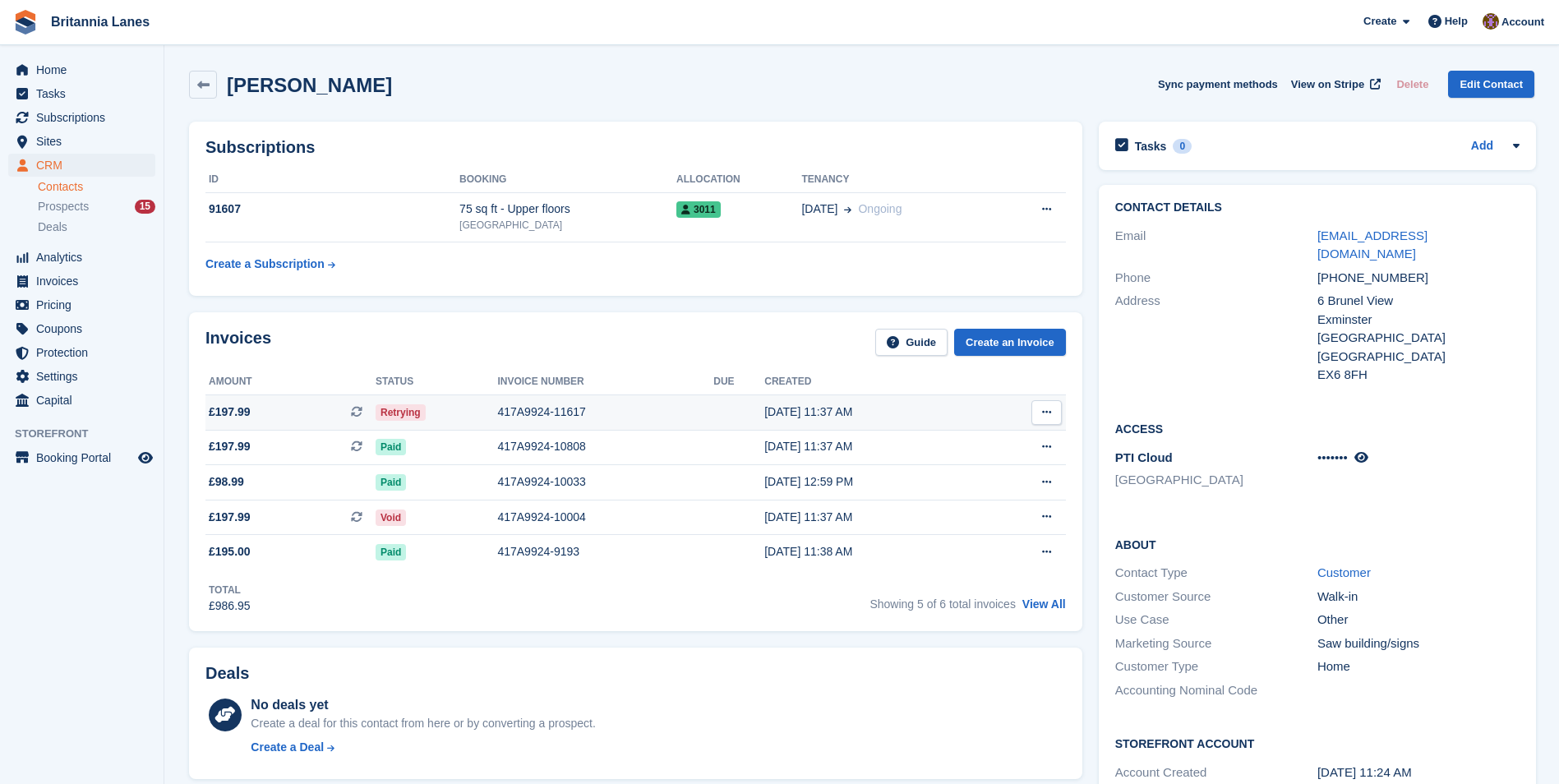
click at [561, 411] on div "417A9924-11617" at bounding box center [604, 412] width 216 height 17
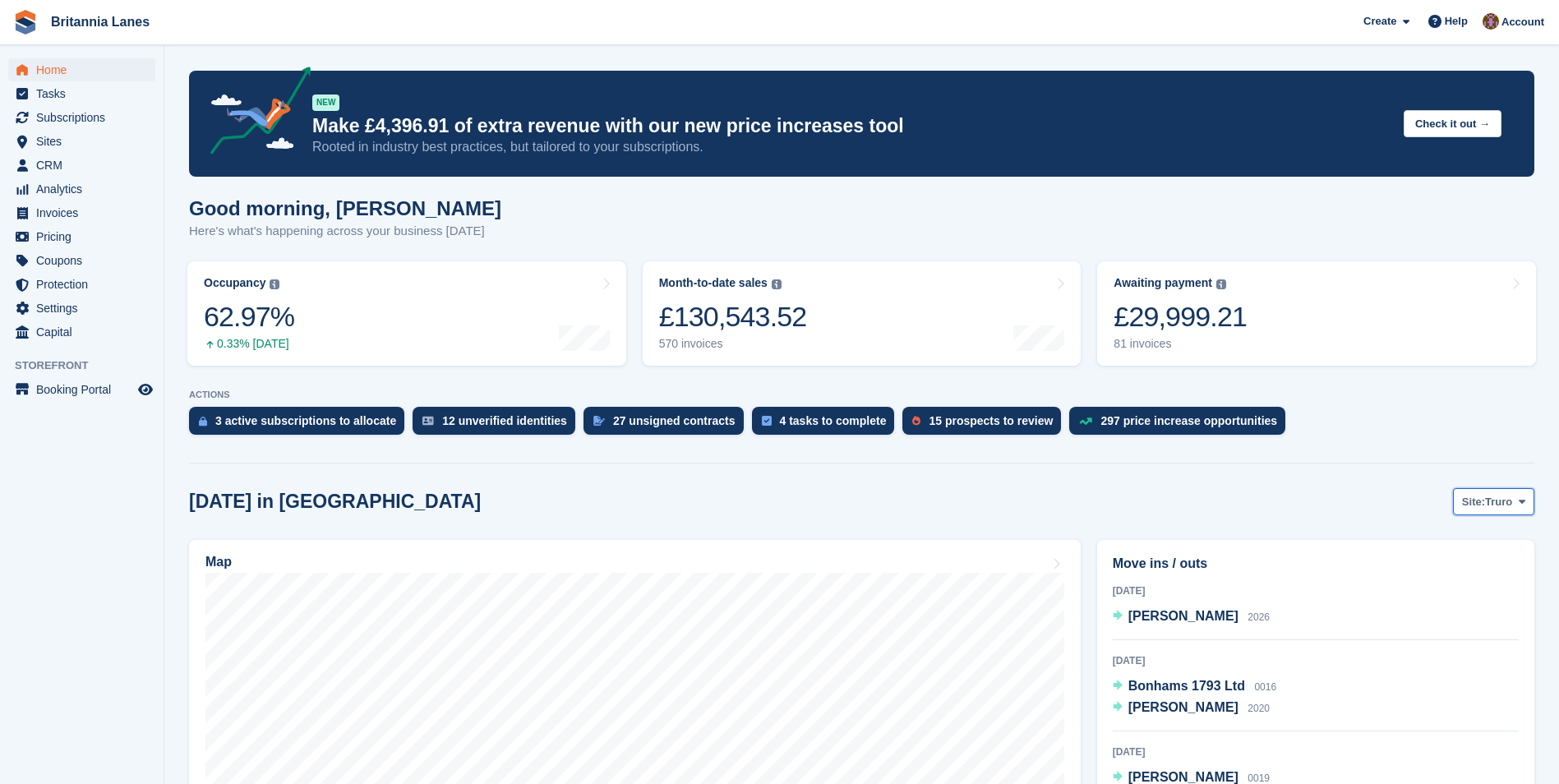
click at [1506, 501] on span "Truro" at bounding box center [1498, 502] width 27 height 16
click at [1489, 607] on link "[GEOGRAPHIC_DATA]" at bounding box center [1453, 600] width 148 height 29
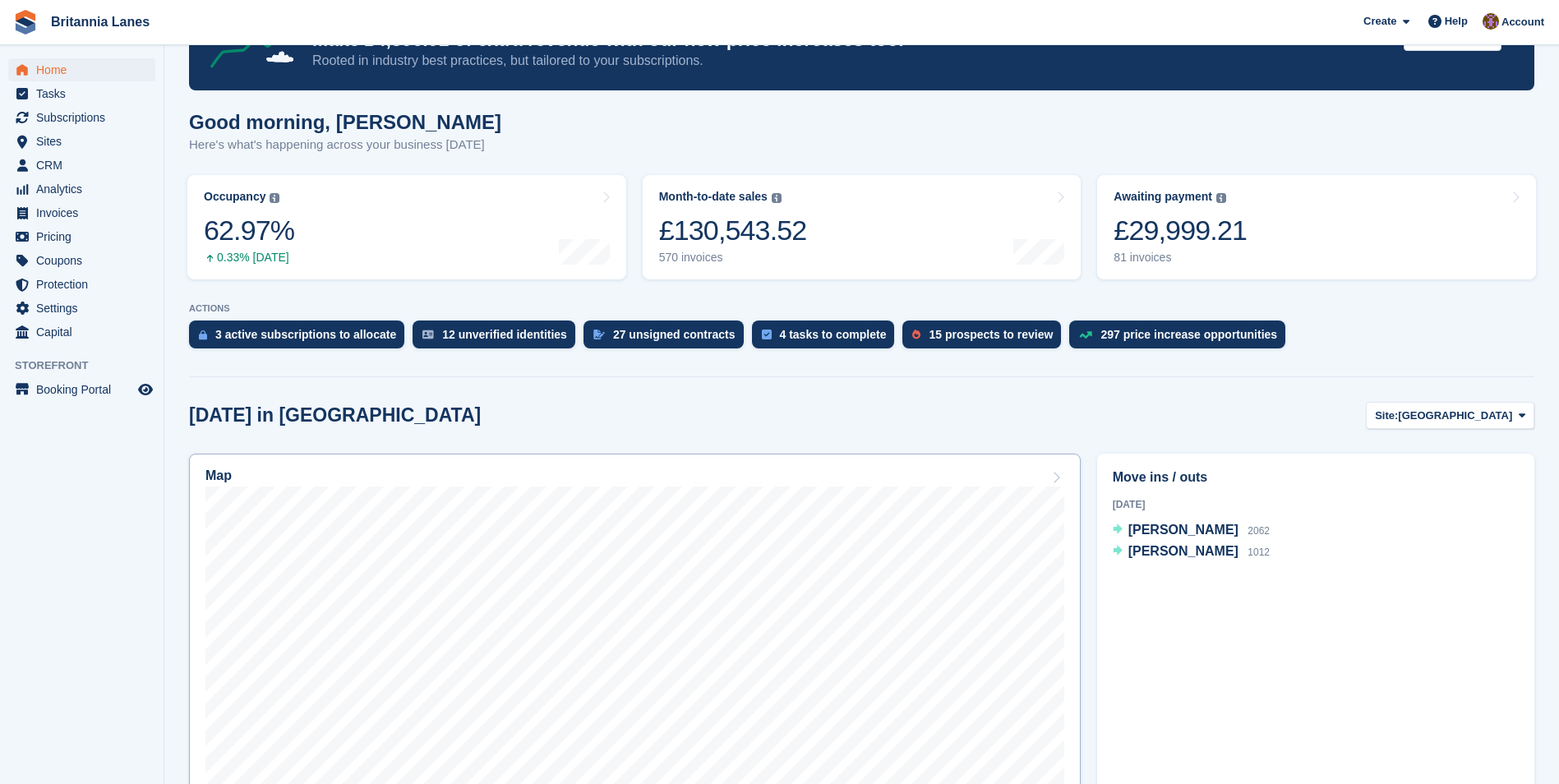
scroll to position [1068, 0]
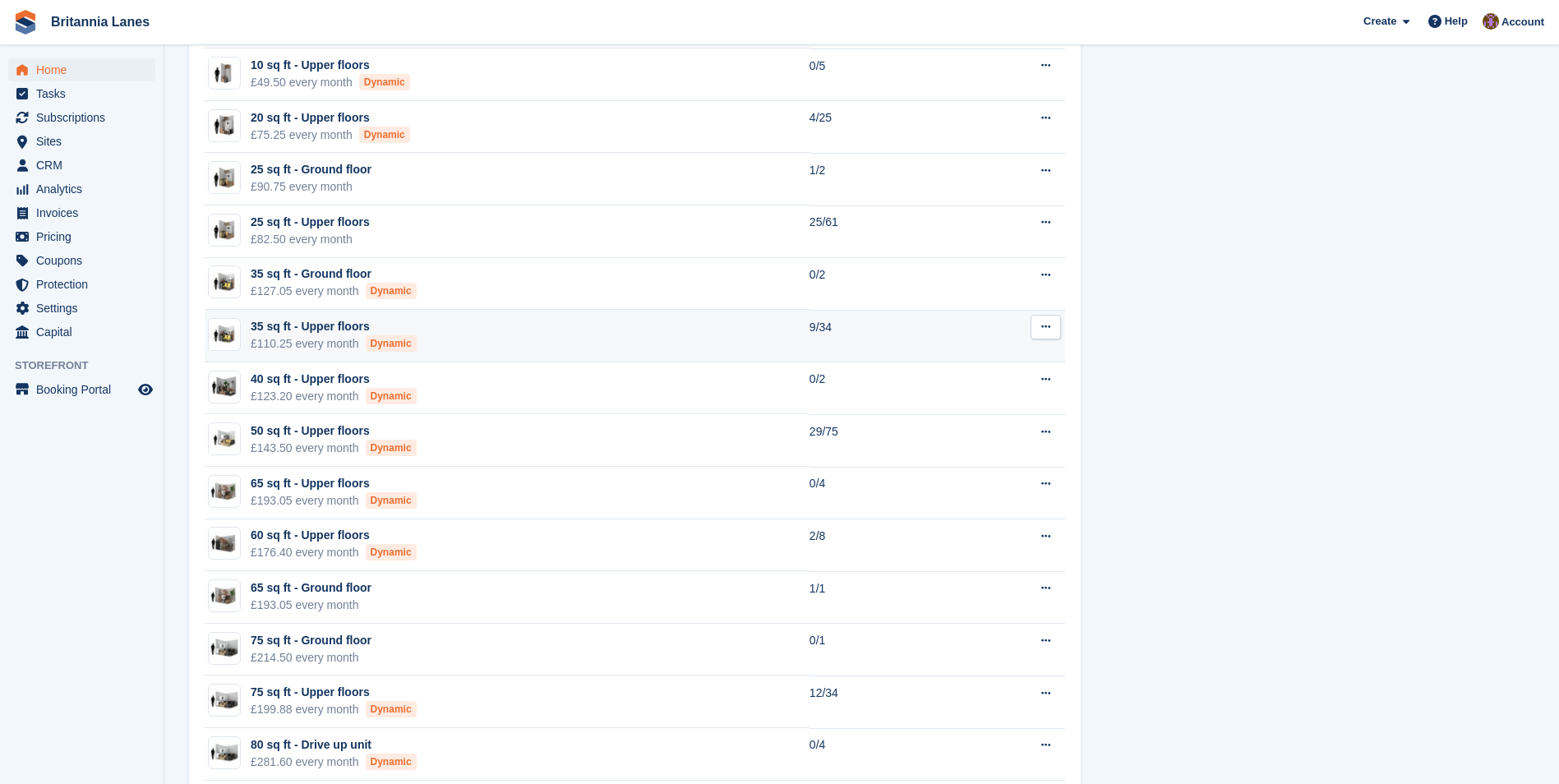
click at [494, 342] on td "35 sq ft - Upper floors £110.25 every month Dynamic" at bounding box center [507, 336] width 605 height 52
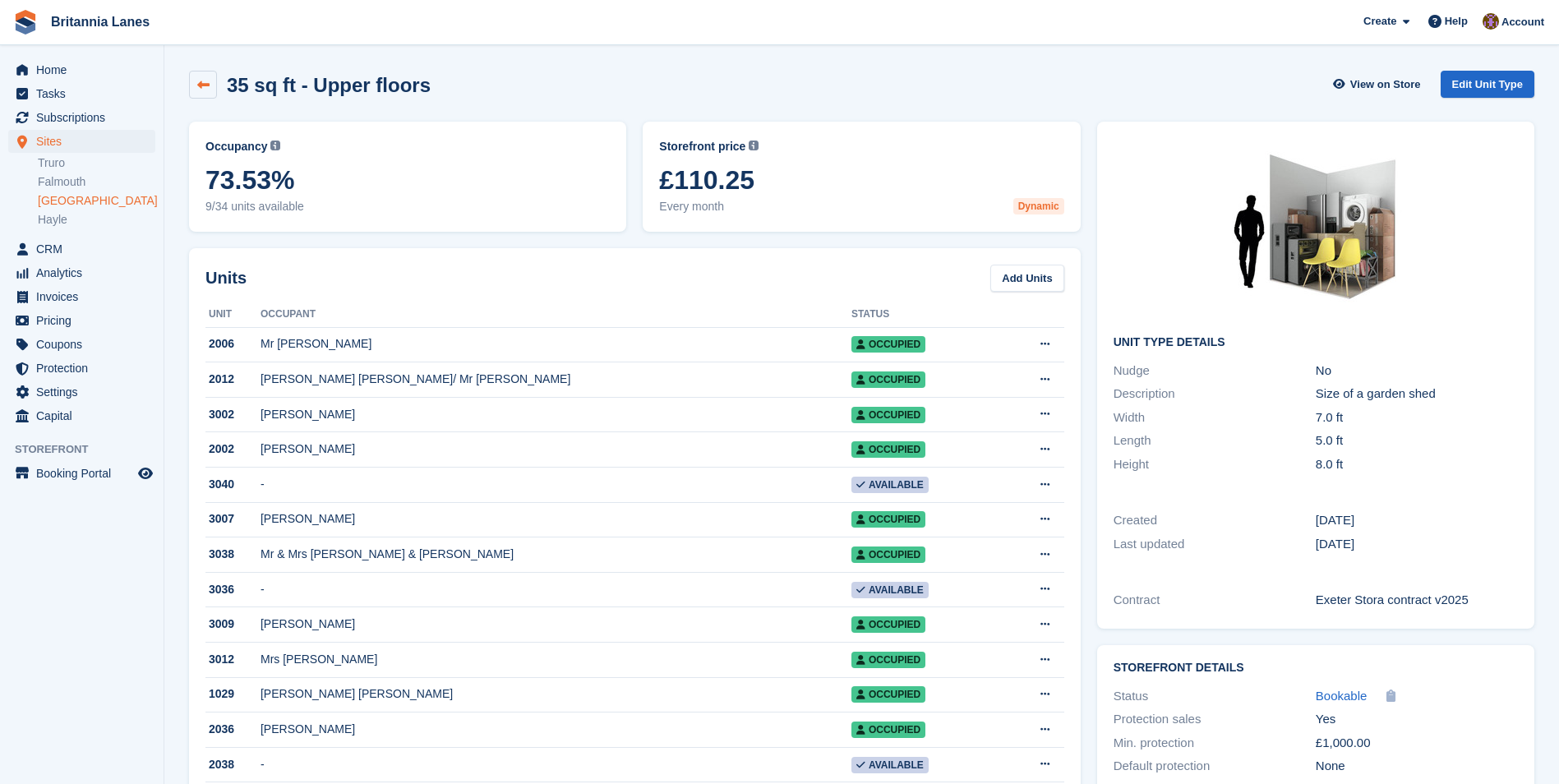
click at [207, 81] on icon at bounding box center [203, 85] width 12 height 12
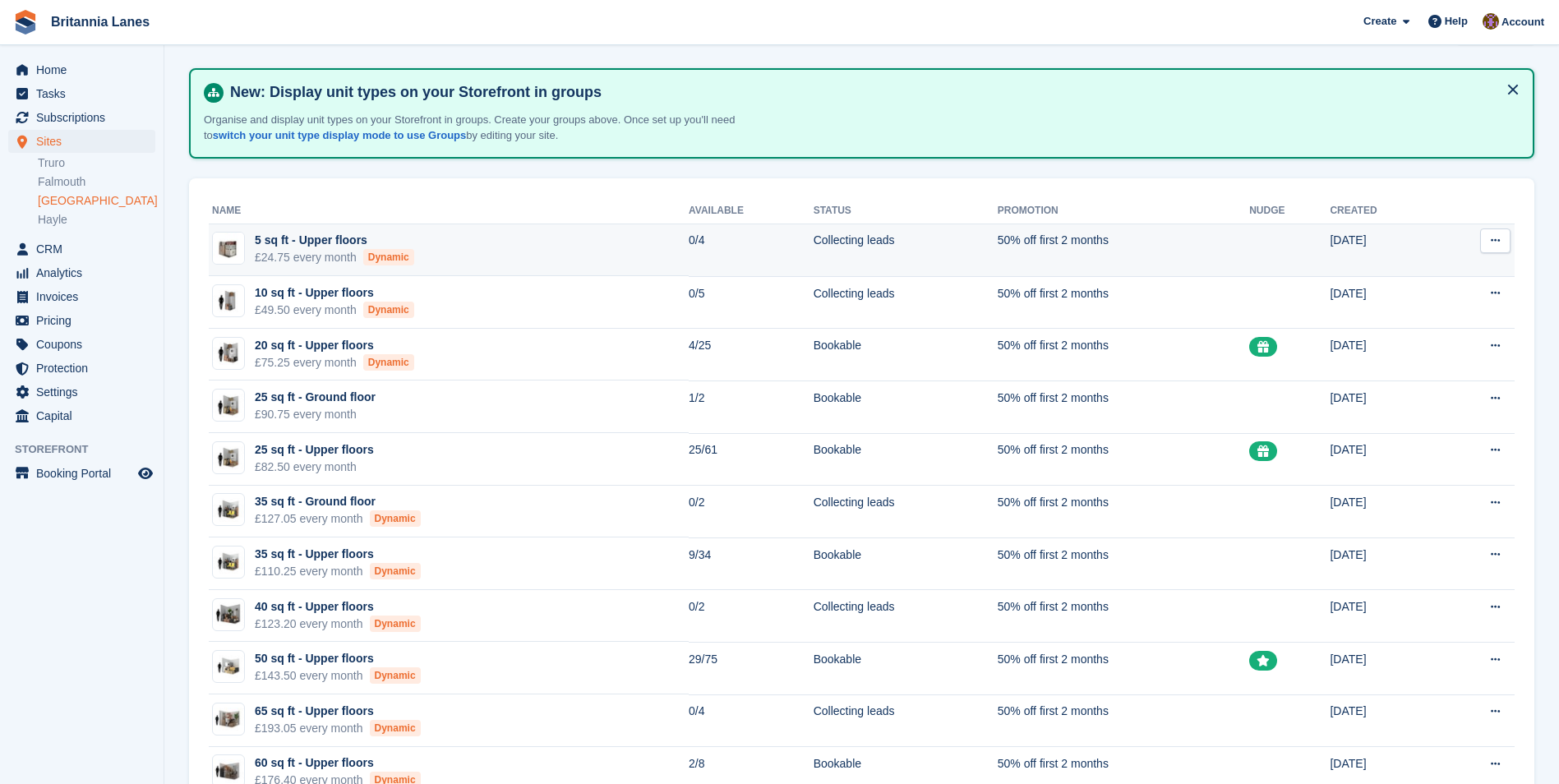
scroll to position [82, 0]
